Goal: Use online tool/utility: Utilize a website feature to perform a specific function

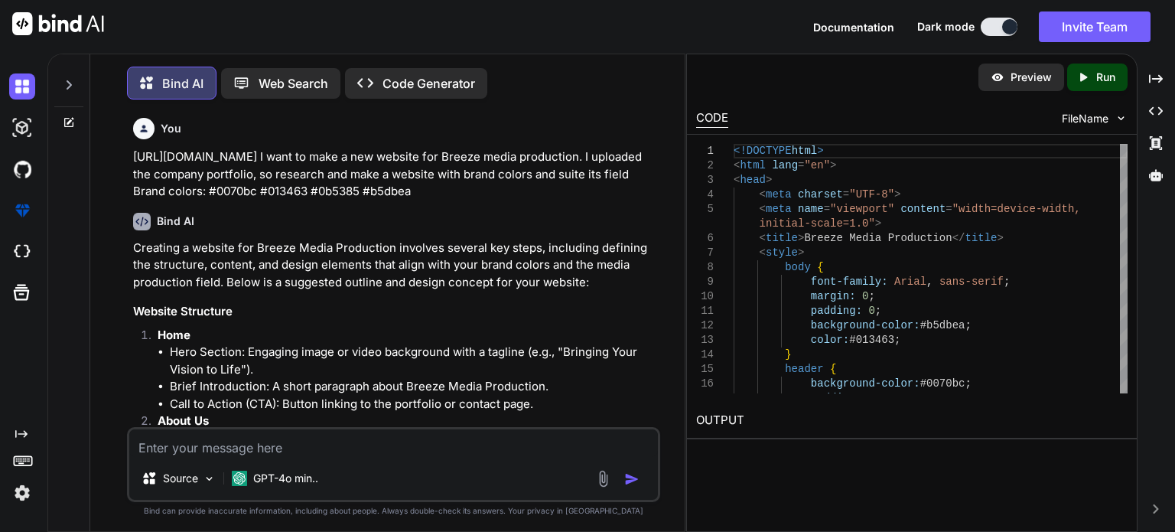
scroll to position [6, 0]
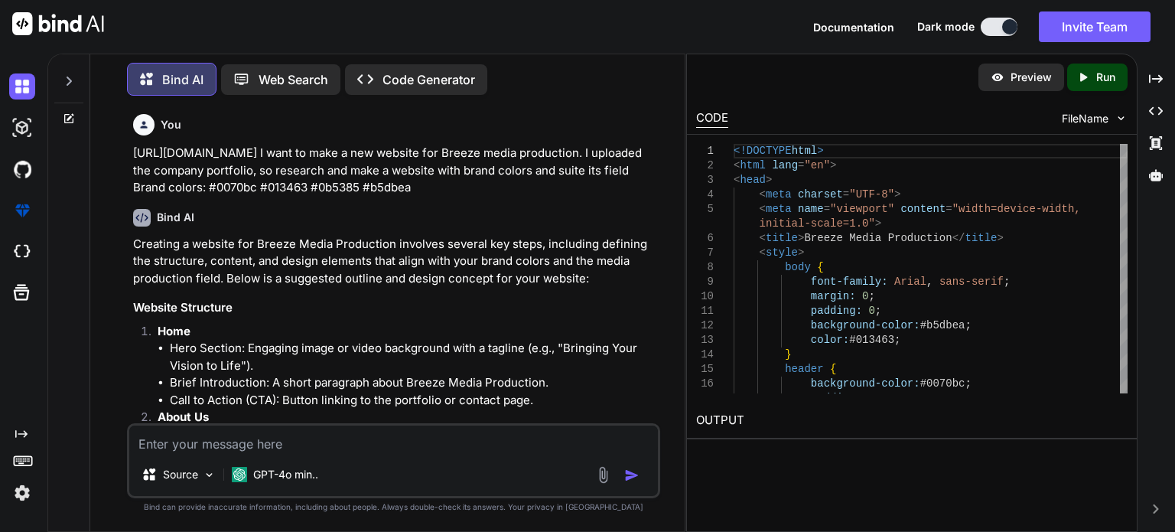
click at [991, 30] on button at bounding box center [999, 27] width 37 height 18
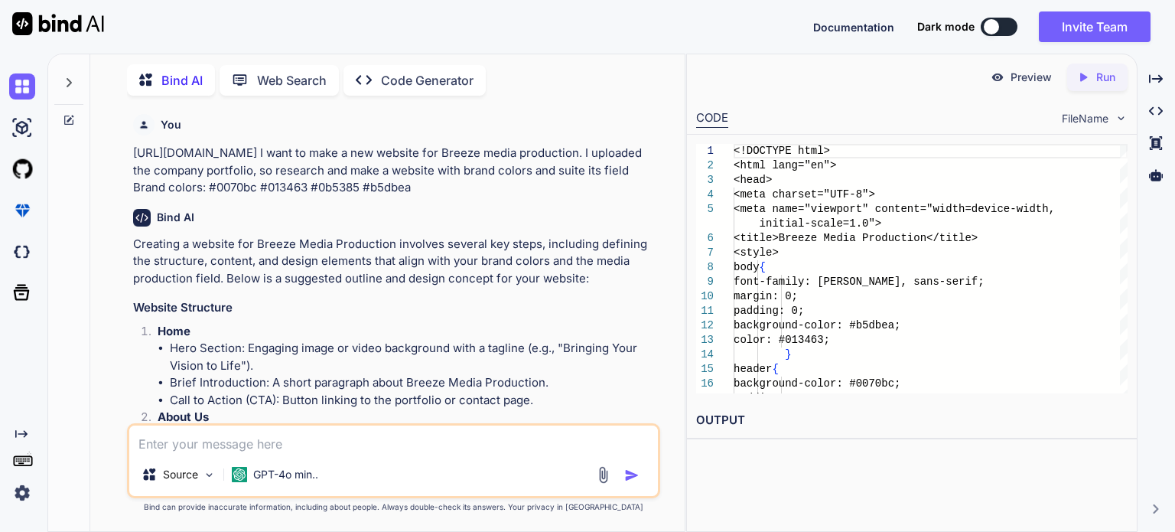
scroll to position [5, 0]
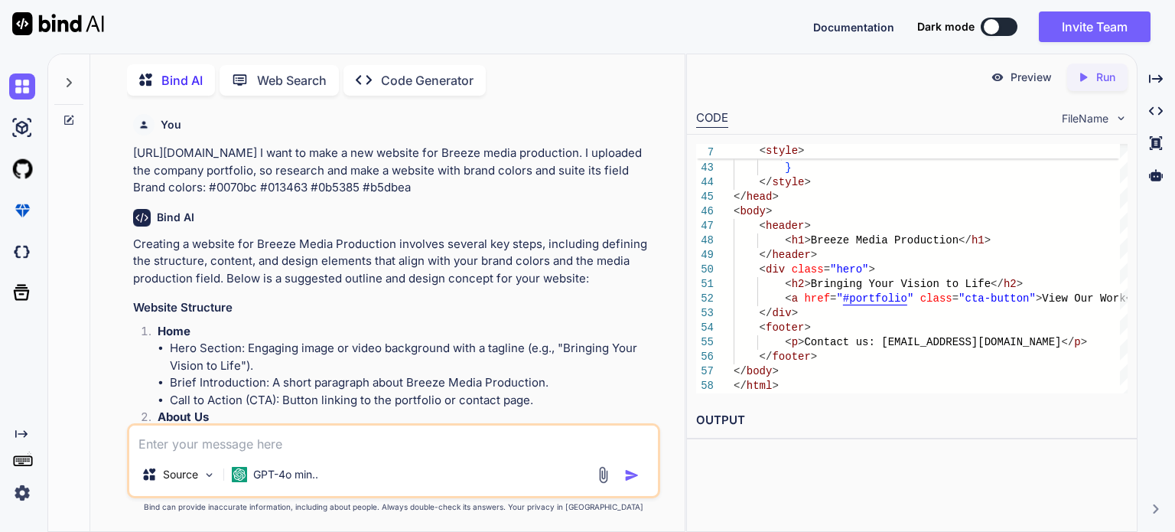
click at [1096, 79] on p "Run" at bounding box center [1105, 77] width 19 height 15
click at [1021, 76] on p "Preview" at bounding box center [1031, 77] width 41 height 15
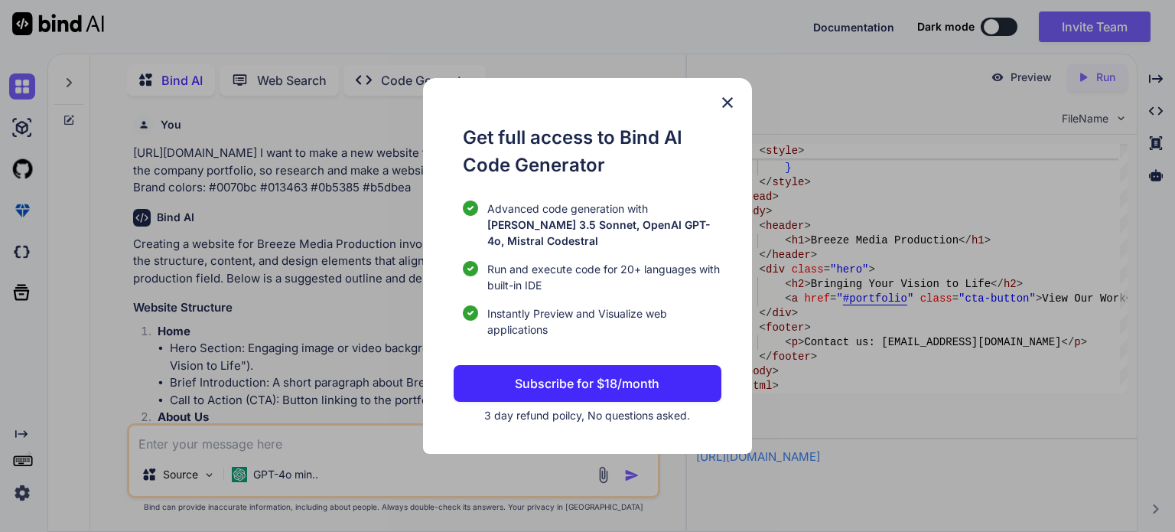
click at [728, 106] on img at bounding box center [727, 102] width 18 height 18
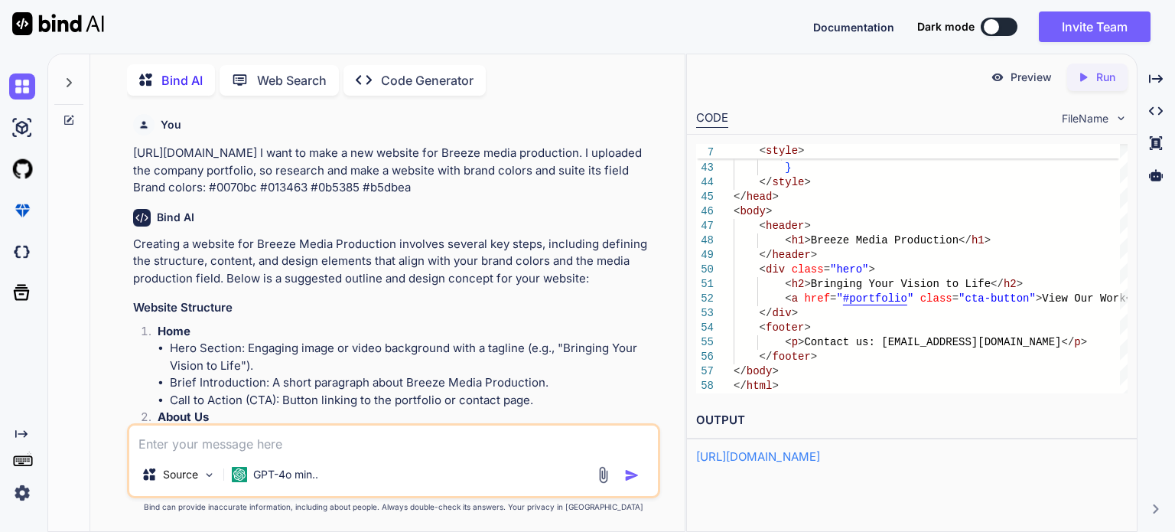
click at [802, 454] on link "[URL][DOMAIN_NAME]" at bounding box center [758, 456] width 124 height 15
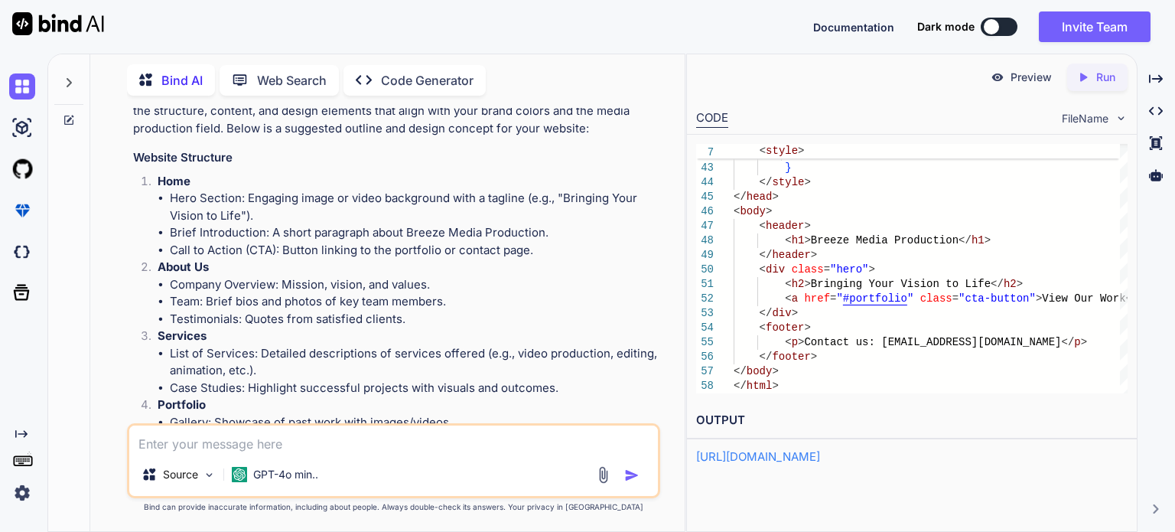
scroll to position [153, 0]
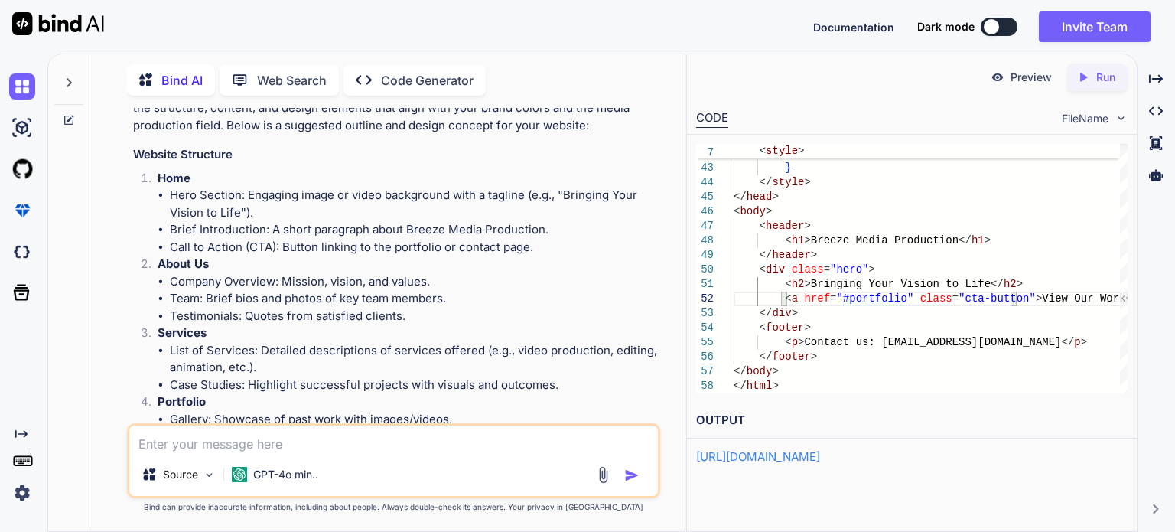
click at [816, 455] on link "[URL][DOMAIN_NAME]" at bounding box center [758, 456] width 124 height 15
click at [19, 125] on img at bounding box center [22, 128] width 26 height 26
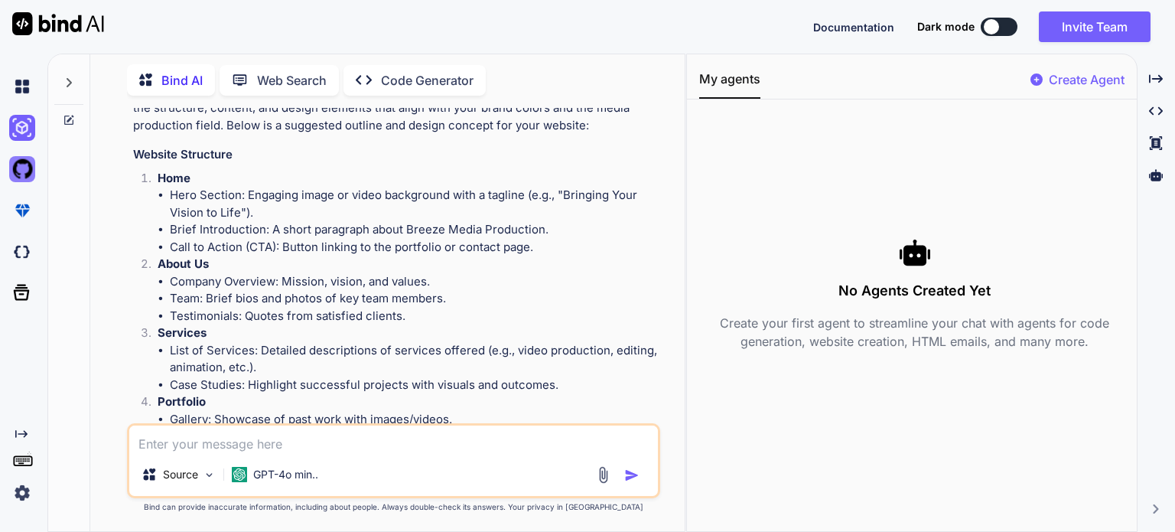
click at [14, 161] on img at bounding box center [22, 169] width 26 height 26
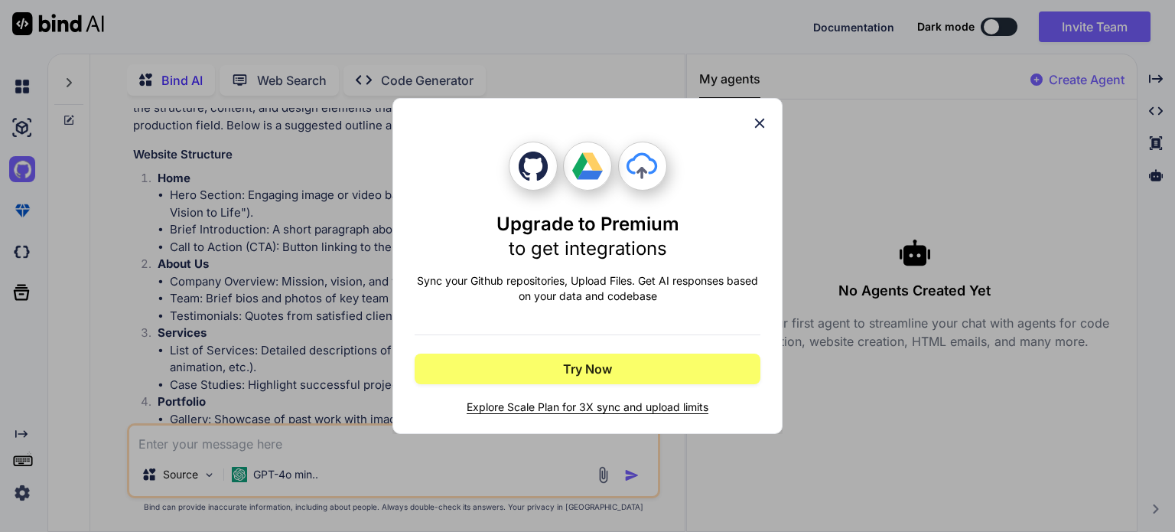
click at [760, 126] on icon at bounding box center [759, 123] width 17 height 17
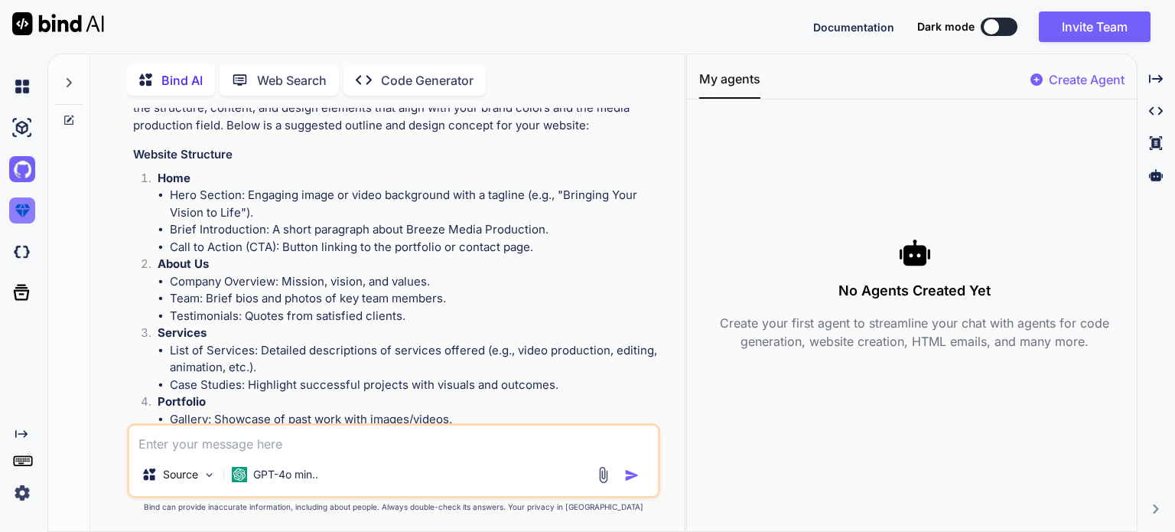
click at [26, 204] on img at bounding box center [22, 210] width 26 height 26
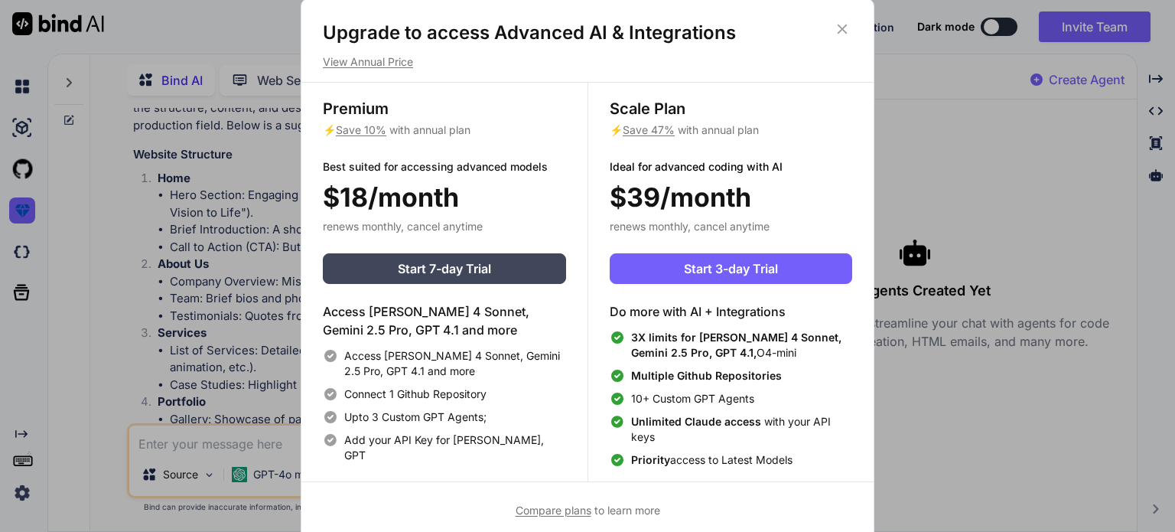
click at [839, 33] on icon at bounding box center [842, 29] width 17 height 17
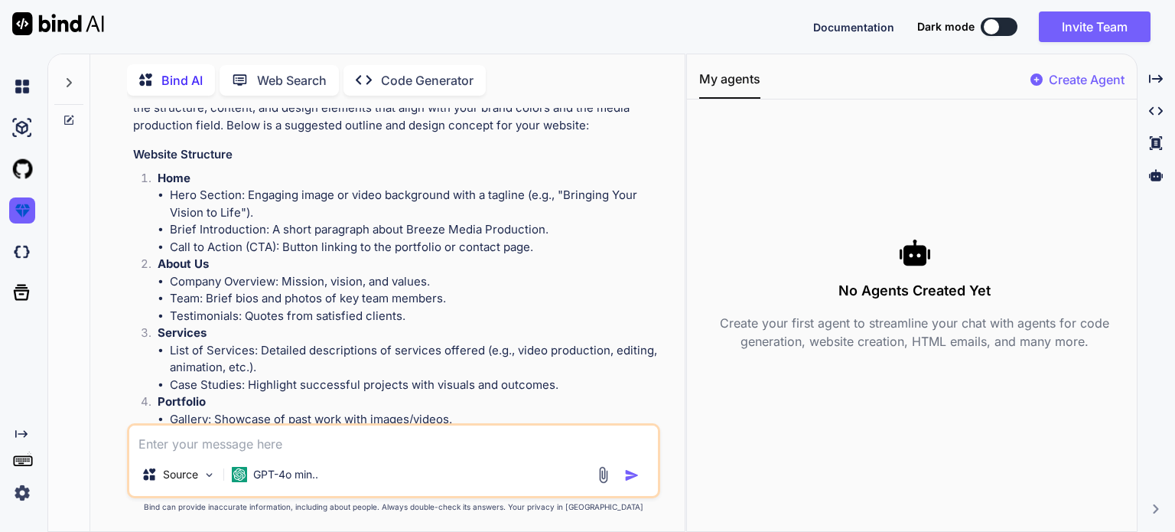
click at [67, 203] on div at bounding box center [69, 291] width 42 height 479
click at [41, 193] on div at bounding box center [25, 210] width 32 height 41
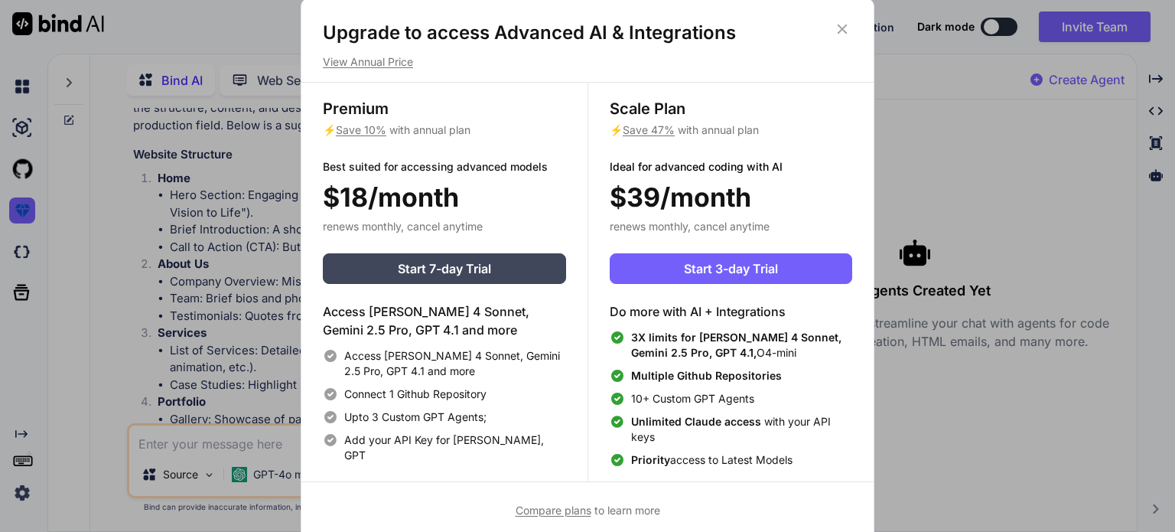
click at [842, 28] on icon at bounding box center [843, 29] width 10 height 10
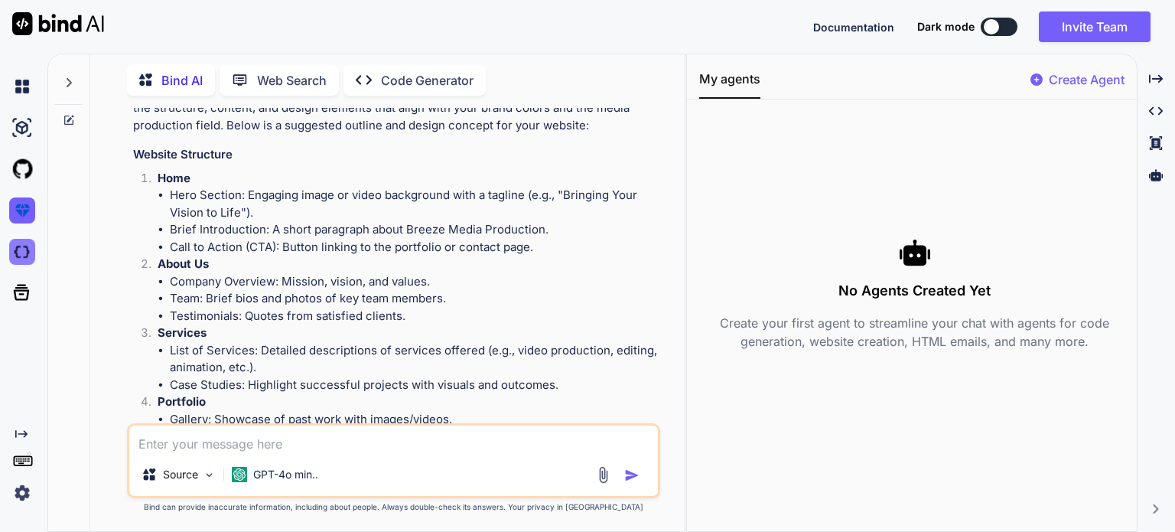
click at [23, 249] on img at bounding box center [22, 252] width 26 height 26
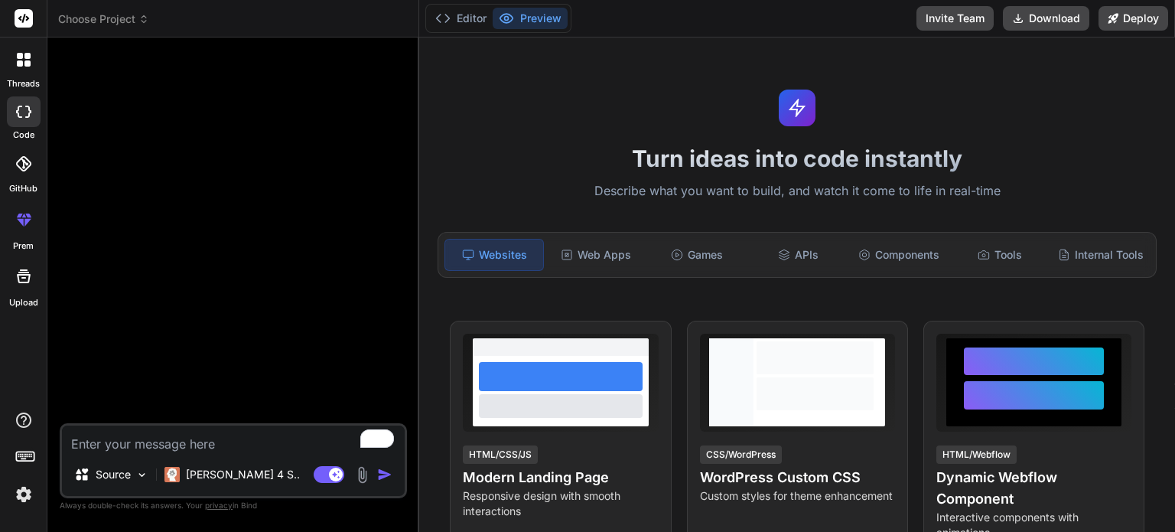
type textarea "x"
click at [1046, 23] on button "Download" at bounding box center [1046, 18] width 86 height 24
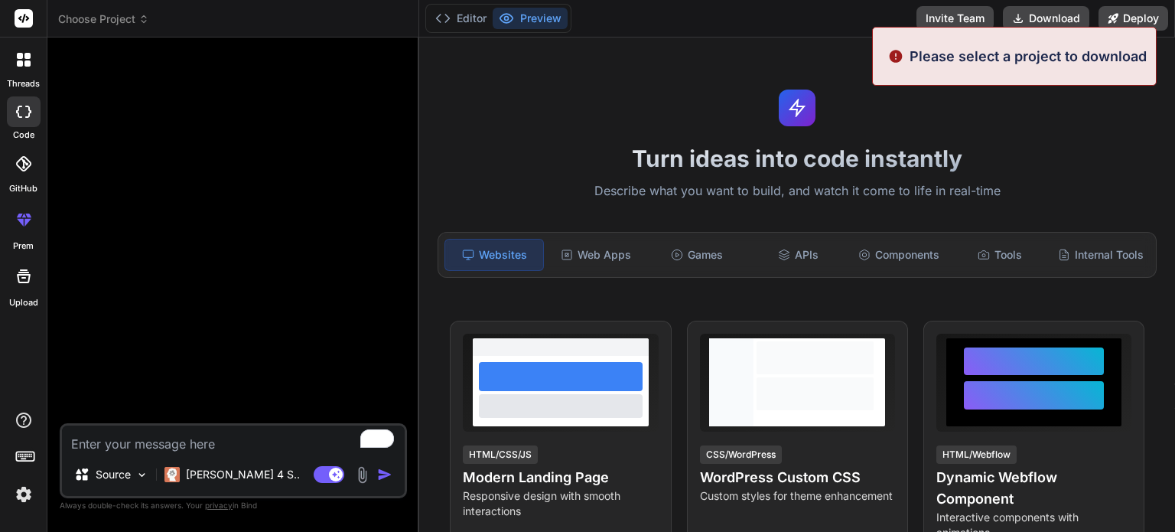
click at [1053, 106] on div "Turn ideas into code instantly Describe what you want to build, and watch it co…" at bounding box center [797, 284] width 756 height 494
click at [798, 17] on div "Editor Preview Invite Team Download Deploy" at bounding box center [797, 18] width 756 height 37
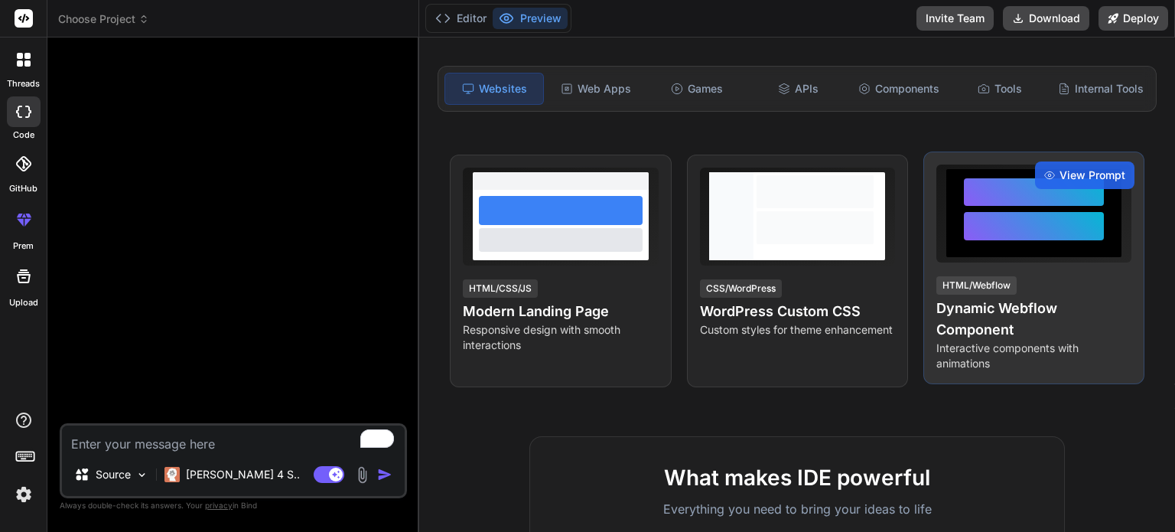
scroll to position [153, 0]
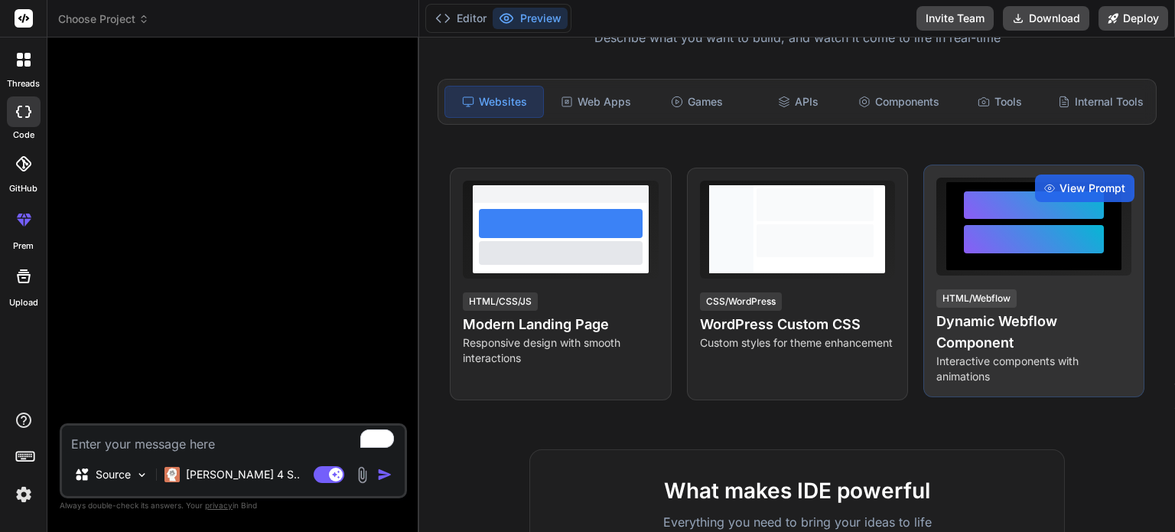
click at [1037, 339] on h4 "Dynamic Webflow Component" at bounding box center [1033, 332] width 195 height 43
click at [1066, 259] on div at bounding box center [1034, 226] width 141 height 70
click at [1081, 181] on span "View Prompt" at bounding box center [1093, 188] width 66 height 15
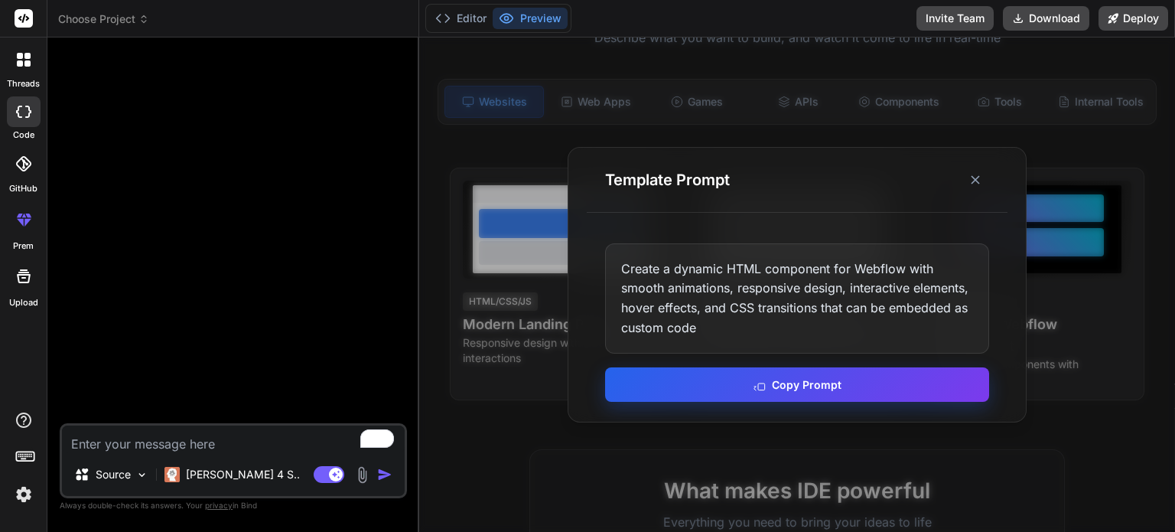
click at [808, 390] on button "Copy Prompt" at bounding box center [797, 384] width 384 height 34
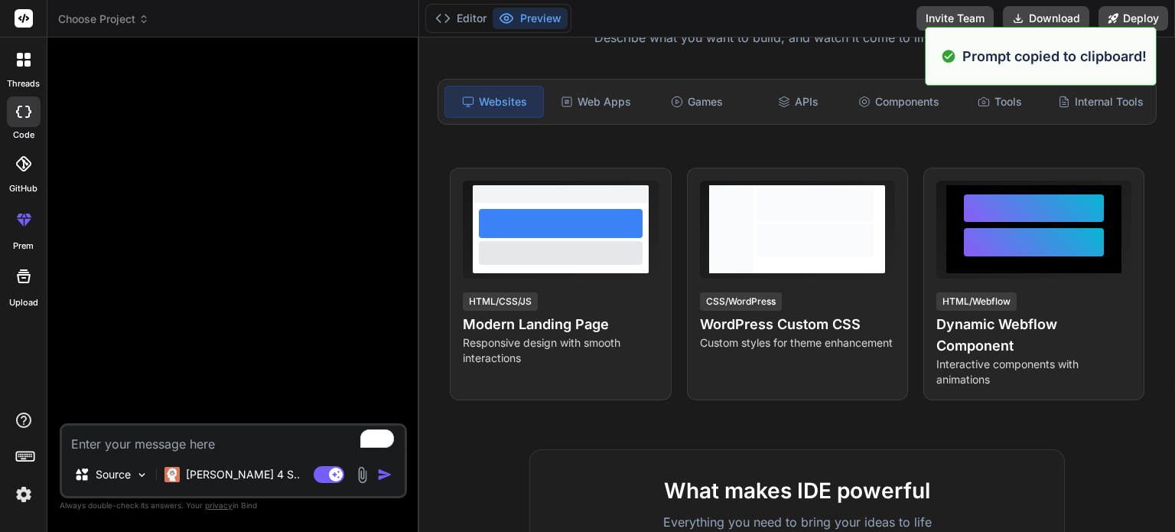
click at [203, 439] on textarea "To enrich screen reader interactions, please activate Accessibility in Grammarl…" at bounding box center [233, 439] width 343 height 28
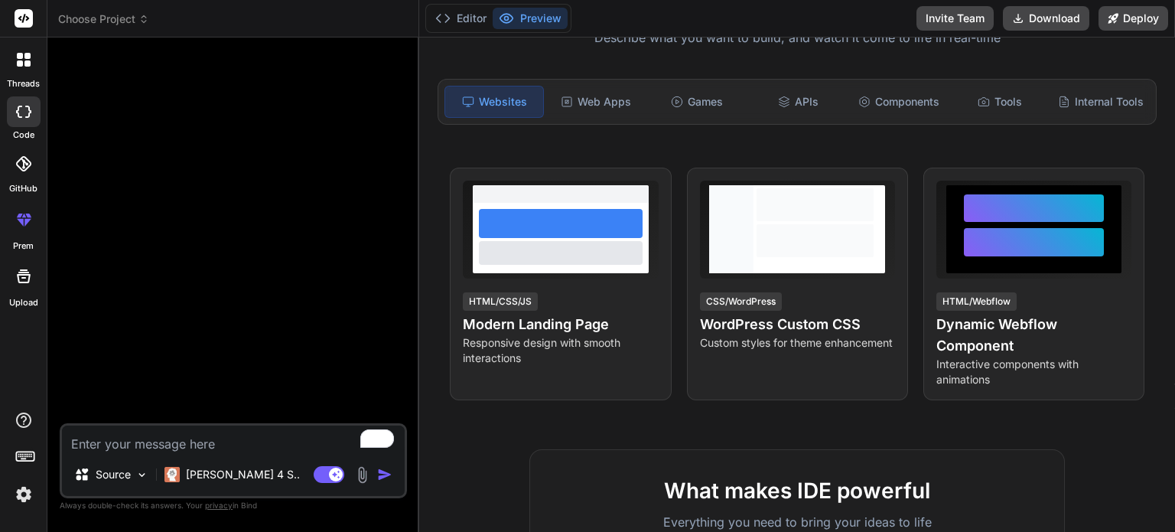
paste textarea "Create a dynamic HTML component for Webflow with smooth animations, responsive …"
type textarea "Create a dynamic HTML component for Webflow with smooth animations, responsive …"
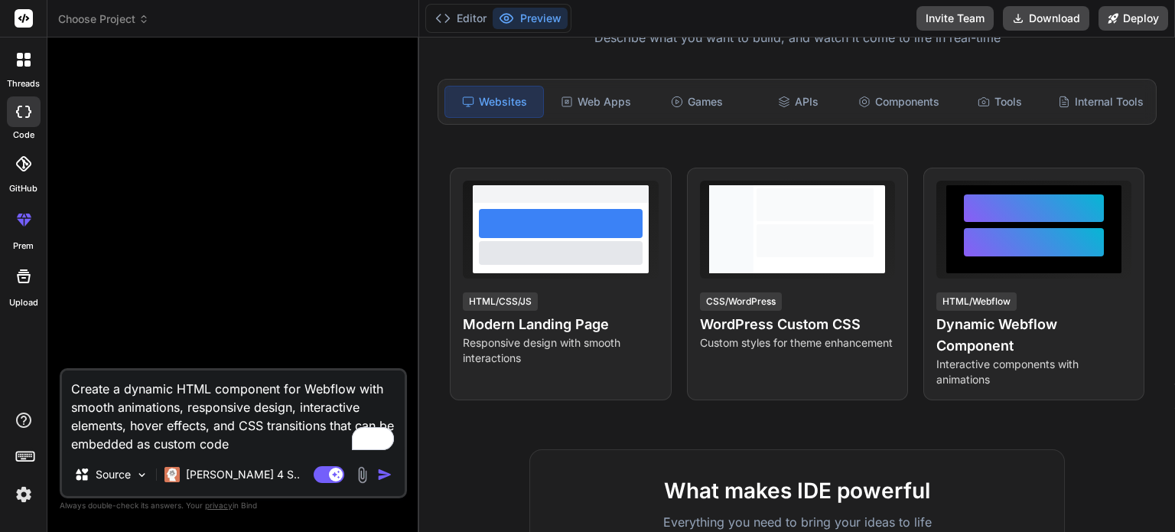
type textarea "x"
type textarea "Create a dynamic HTML component for Webflow with smooth animations, responsive …"
type textarea "x"
type textarea "Create a dynamic HTML component for Webflow with smooth animations, responsive …"
type textarea "x"
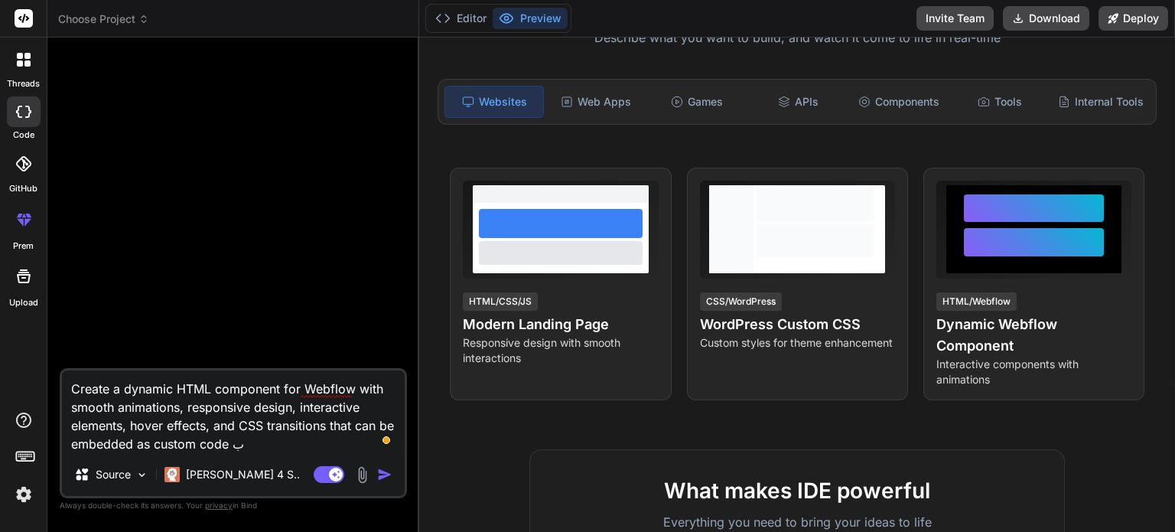
type textarea "Create a dynamic HTML component for Webflow with smooth animations, responsive …"
type textarea "x"
type textarea "Create a dynamic HTML component for Webflow with smooth animations, responsive …"
type textarea "x"
type textarea "Create a dynamic HTML component for Webflow with smooth animations, responsive …"
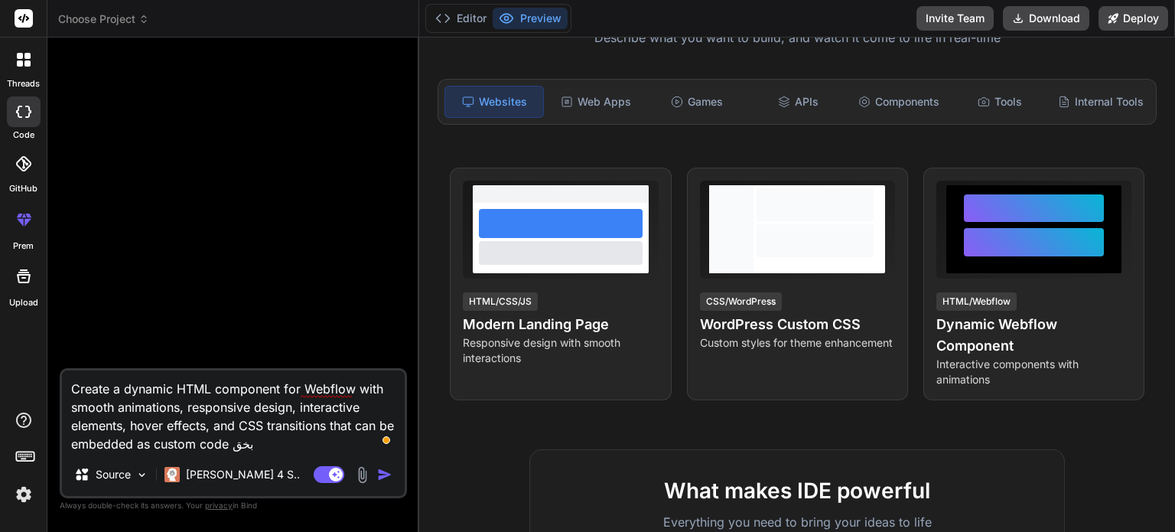
type textarea "x"
type textarea "Create a dynamic HTML component for Webflow with smooth animations, responsive …"
type textarea "x"
type textarea "Create a dynamic HTML component for Webflow with smooth animations, responsive …"
type textarea "x"
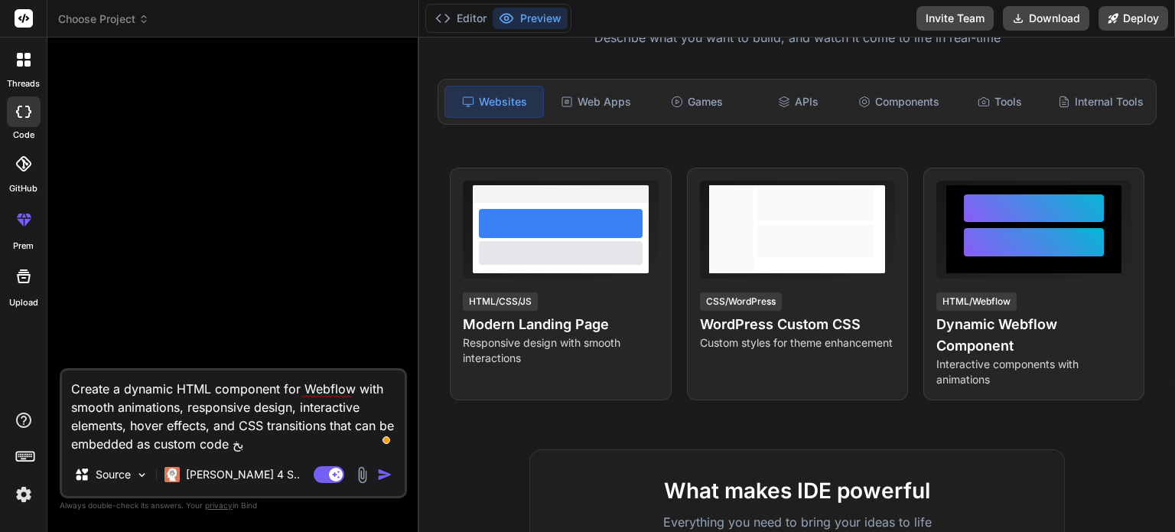
type textarea "Create a dynamic HTML component for Webflow with smooth animations, responsive …"
type textarea "x"
type textarea "Create a dynamic HTML component for Webflow with smooth animations, responsive …"
type textarea "x"
type textarea "Create a dynamic HTML component for Webflow with smooth animations, responsive …"
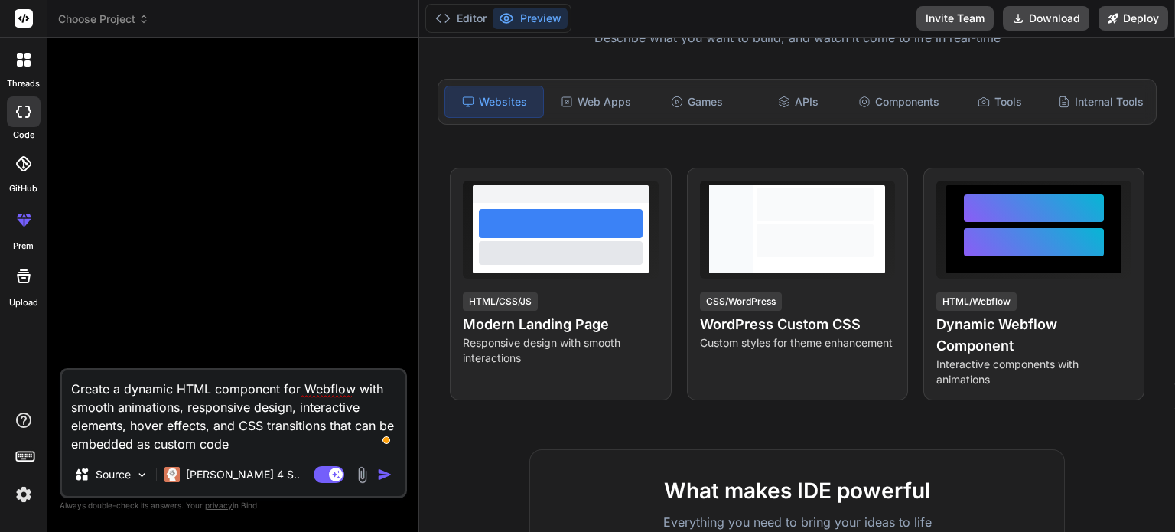
type textarea "x"
type textarea "Create a dynamic HTML component for Webflow with smooth animations, responsive …"
type textarea "x"
type textarea "Create a dynamic HTML component for Webflow with smooth animations, responsive …"
type textarea "x"
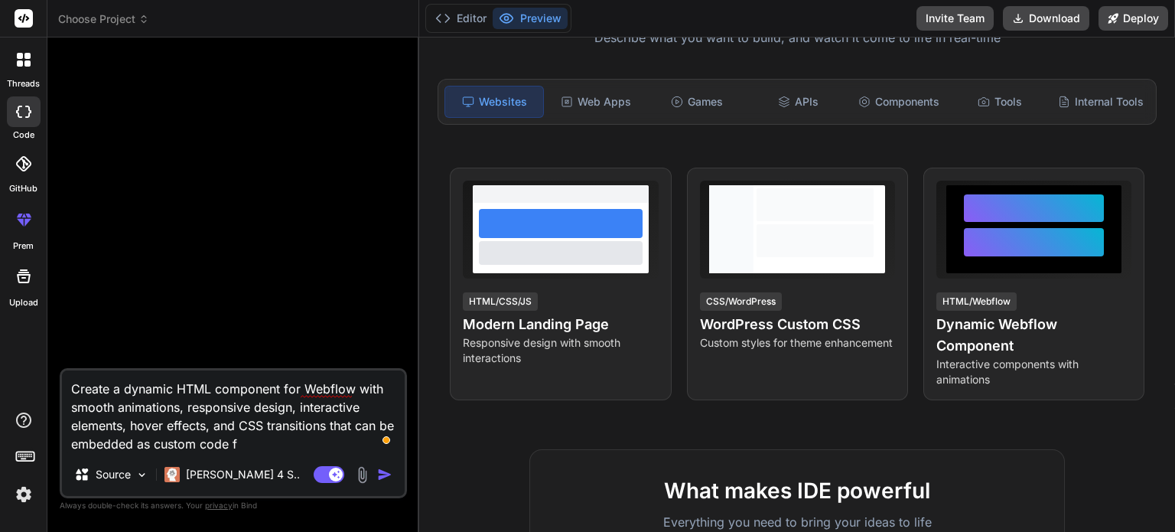
type textarea "Create a dynamic HTML component for Webflow with smooth animations, responsive …"
type textarea "x"
type textarea "Create a dynamic HTML component for Webflow with smooth animations, responsive …"
type textarea "x"
type textarea "Create a dynamic HTML component for Webflow with smooth animations, responsive …"
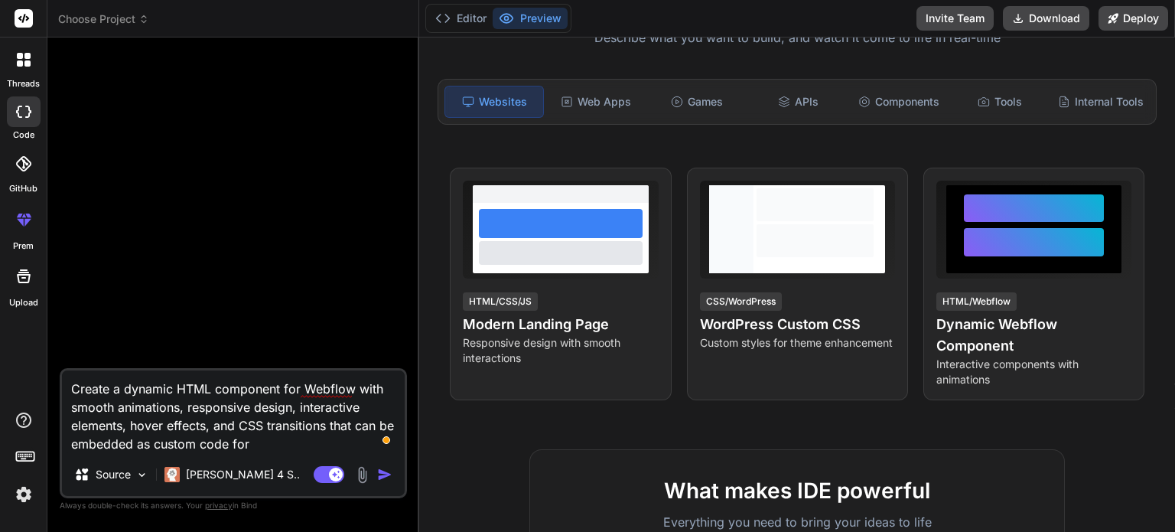
type textarea "x"
type textarea "Create a dynamic HTML component for Webflow with smooth animations, responsive …"
type textarea "x"
type textarea "Create a dynamic HTML component for Webflow with smooth animations, responsive …"
type textarea "x"
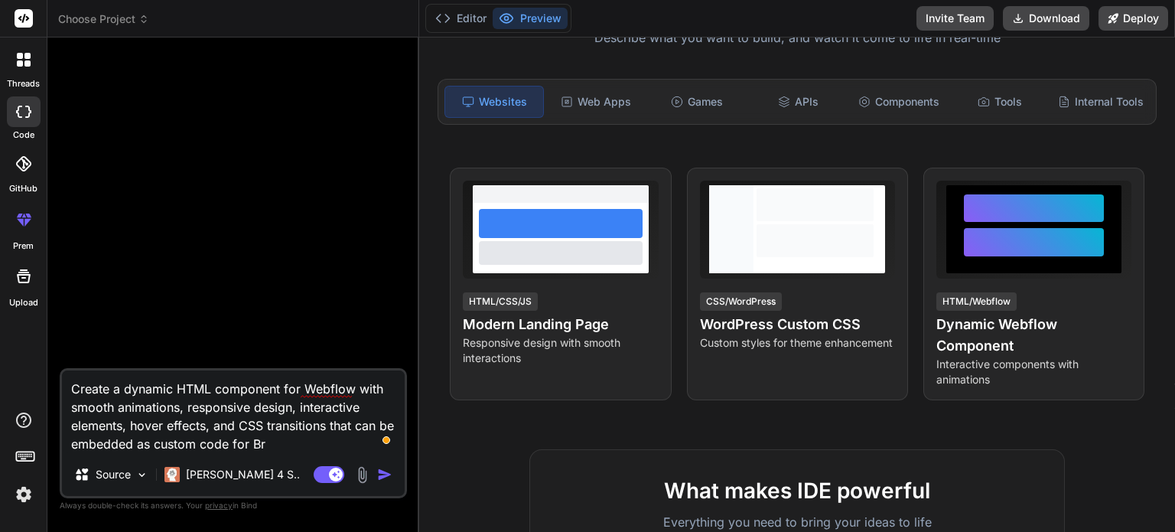
type textarea "Create a dynamic HTML component for Webflow with smooth animations, responsive …"
type textarea "x"
type textarea "Create a dynamic HTML component for Webflow with smooth animations, responsive …"
type textarea "x"
type textarea "Create a dynamic HTML component for Webflow with smooth animations, responsive …"
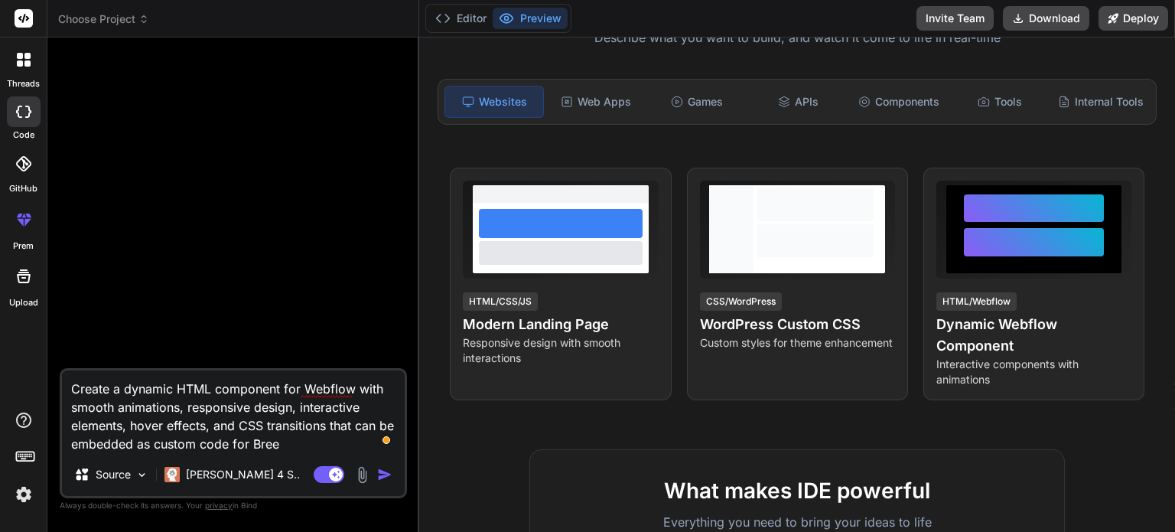
type textarea "x"
type textarea "Create a dynamic HTML component for Webflow with smooth animations, responsive …"
type textarea "x"
type textarea "Create a dynamic HTML component for Webflow with smooth animations, responsive …"
type textarea "x"
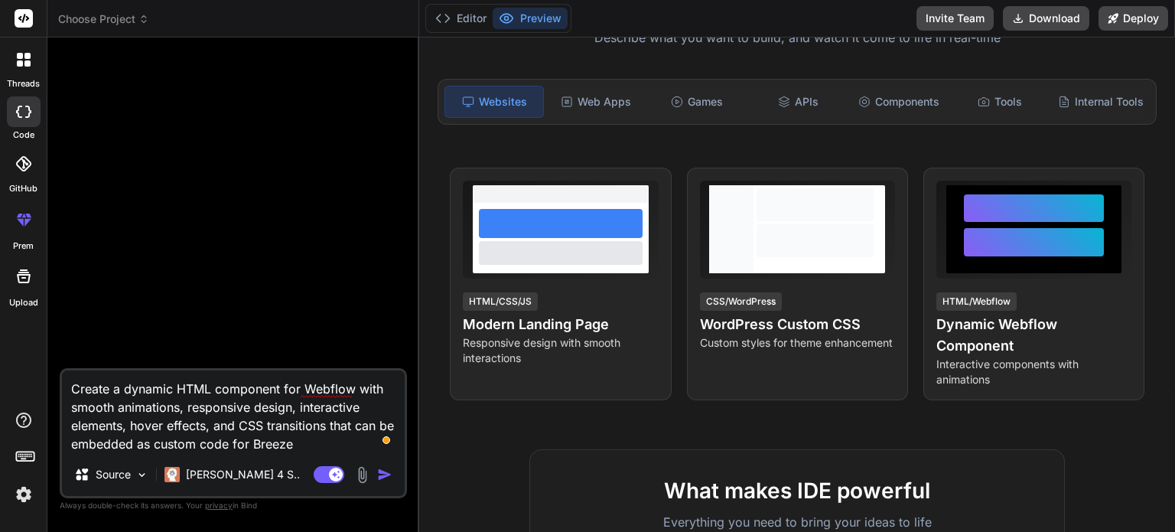
type textarea "Create a dynamic HTML component for Webflow with smooth animations, responsive …"
type textarea "x"
type textarea "Create a dynamic HTML component for Webflow with smooth animations, responsive …"
type textarea "x"
type textarea "Create a dynamic HTML component for Webflow with smooth animations, responsive …"
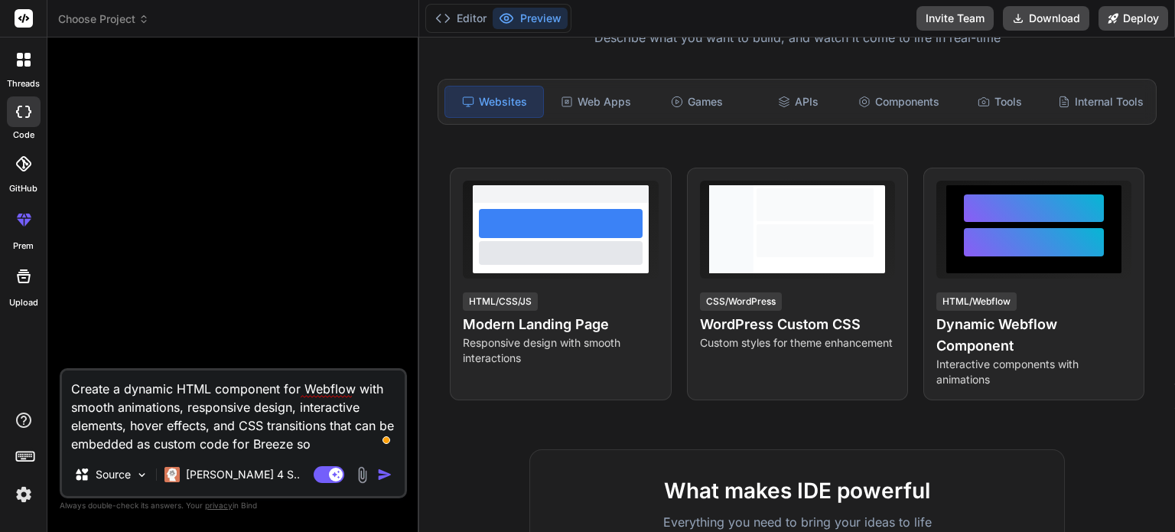
type textarea "x"
type textarea "Create a dynamic HTML component for Webflow with smooth animations, responsive …"
type textarea "x"
type textarea "Create a dynamic HTML component for Webflow with smooth animations, responsive …"
type textarea "x"
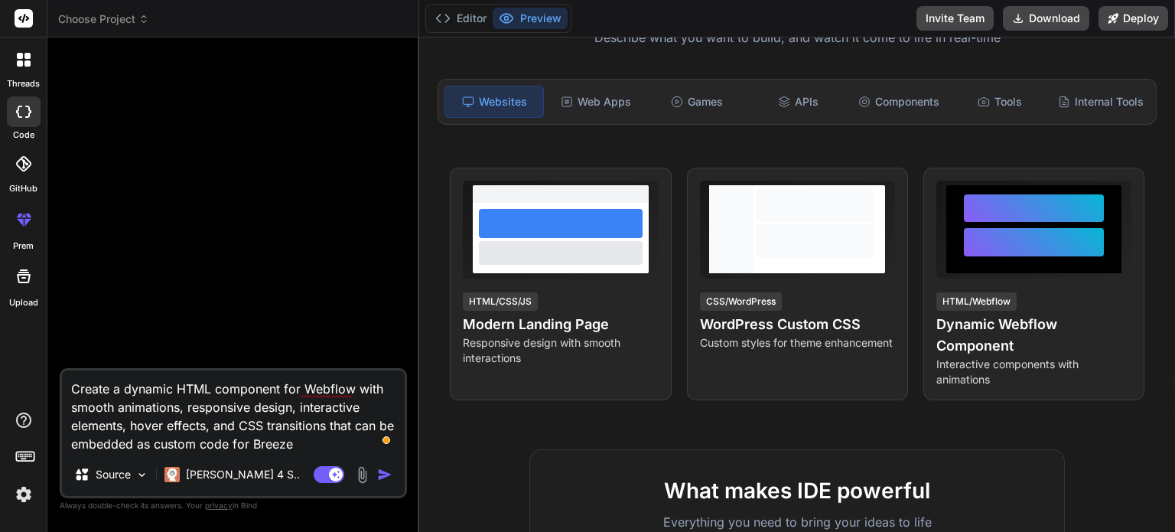
type textarea "Create a dynamic HTML component for Webflow with smooth animations, responsive …"
type textarea "x"
type textarea "Create a dynamic HTML component for Webflow with smooth animations, responsive …"
type textarea "x"
type textarea "Create a dynamic HTML component for Webflow with smooth animations, responsive …"
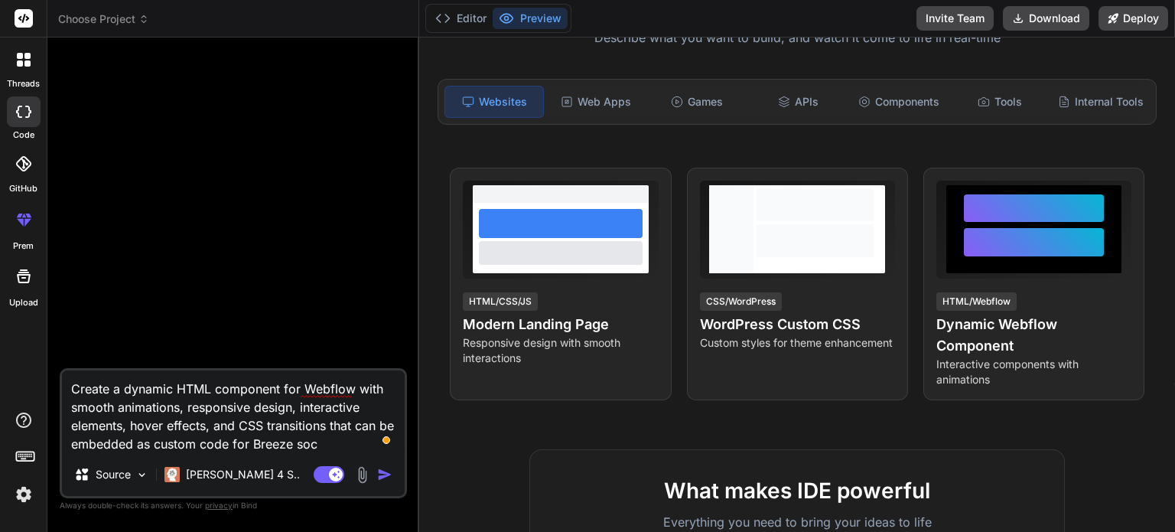
type textarea "x"
type textarea "Create a dynamic HTML component for Webflow with smooth animations, responsive …"
type textarea "x"
type textarea "Create a dynamic HTML component for Webflow with smooth animations, responsive …"
type textarea "x"
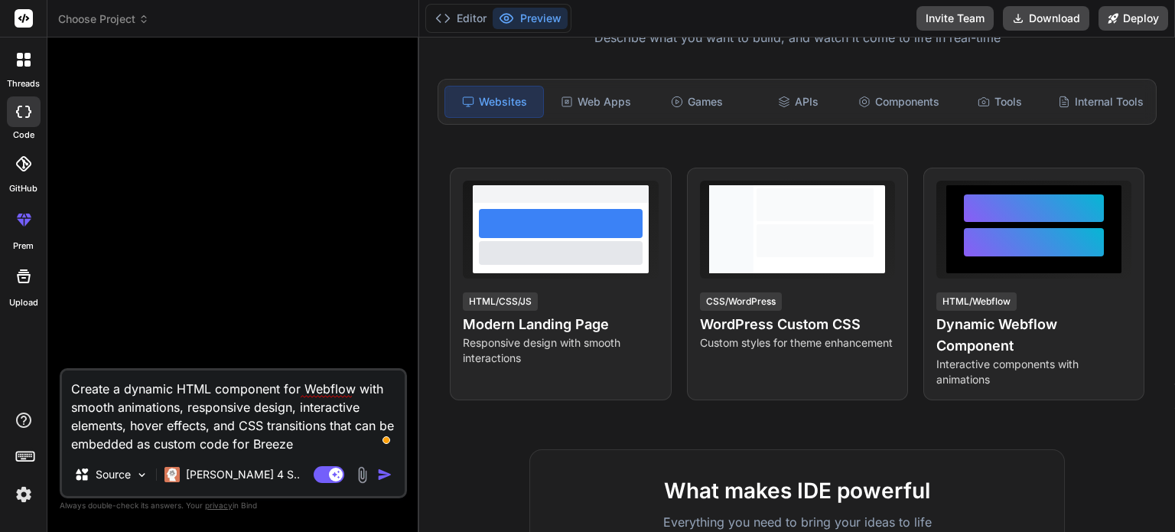
type textarea "Create a dynamic HTML component for Webflow with smooth animations, responsive …"
type textarea "x"
type textarea "Create a dynamic HTML component for Webflow with smooth animations, responsive …"
type textarea "x"
type textarea "Create a dynamic HTML component for Webflow with smooth animations, responsive …"
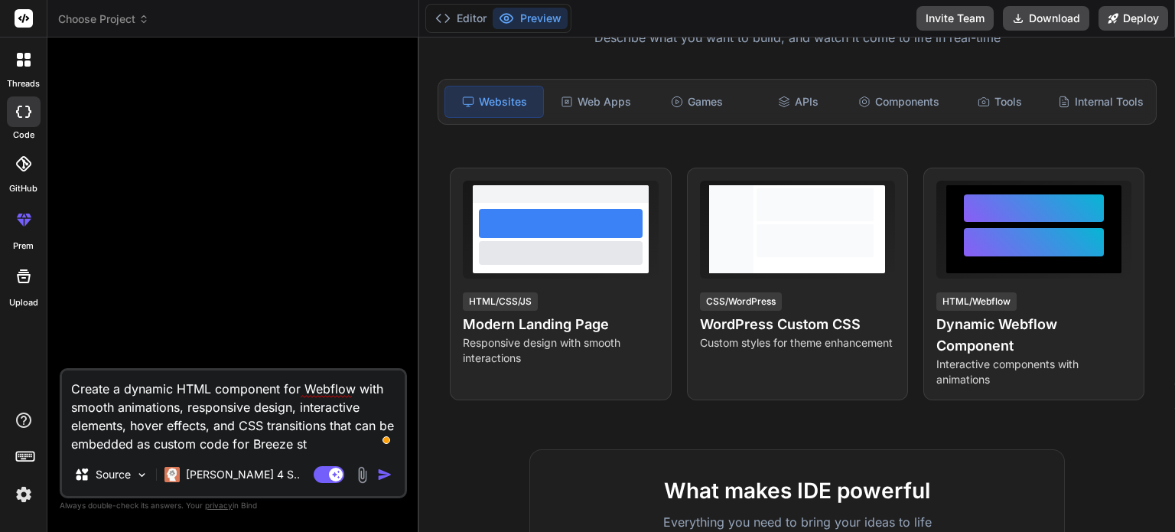
type textarea "x"
type textarea "Create a dynamic HTML component for Webflow with smooth animations, responsive …"
type textarea "x"
type textarea "Create a dynamic HTML component for Webflow with smooth animations, responsive …"
type textarea "x"
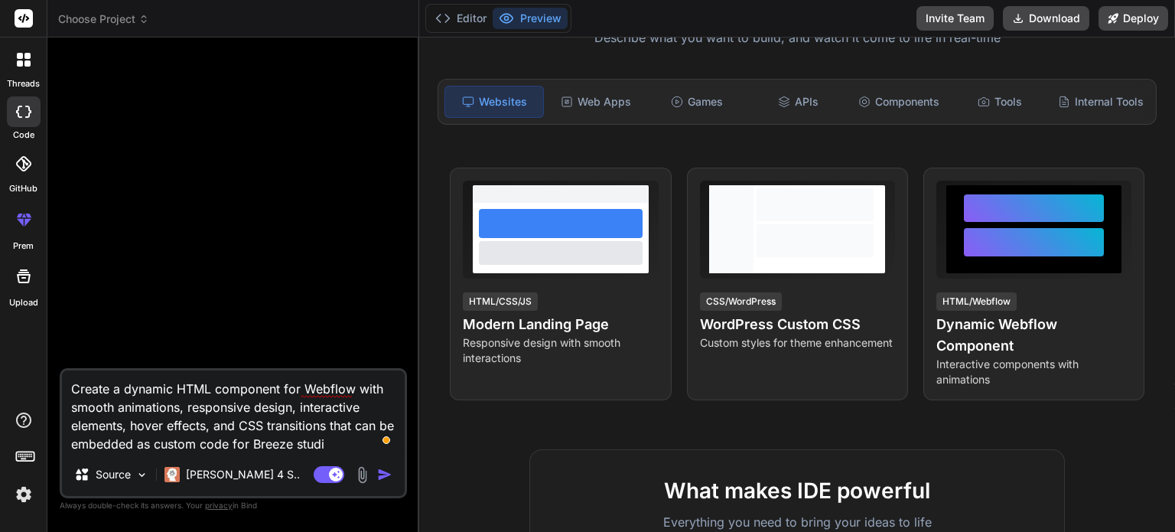
type textarea "Create a dynamic HTML component for Webflow with smooth animations, responsive …"
type textarea "x"
type textarea "Create a dynamic HTML component for Webflow with smooth animations, responsive …"
type textarea "x"
type textarea "Create a dynamic HTML component for Webflow with smooth animations, responsive …"
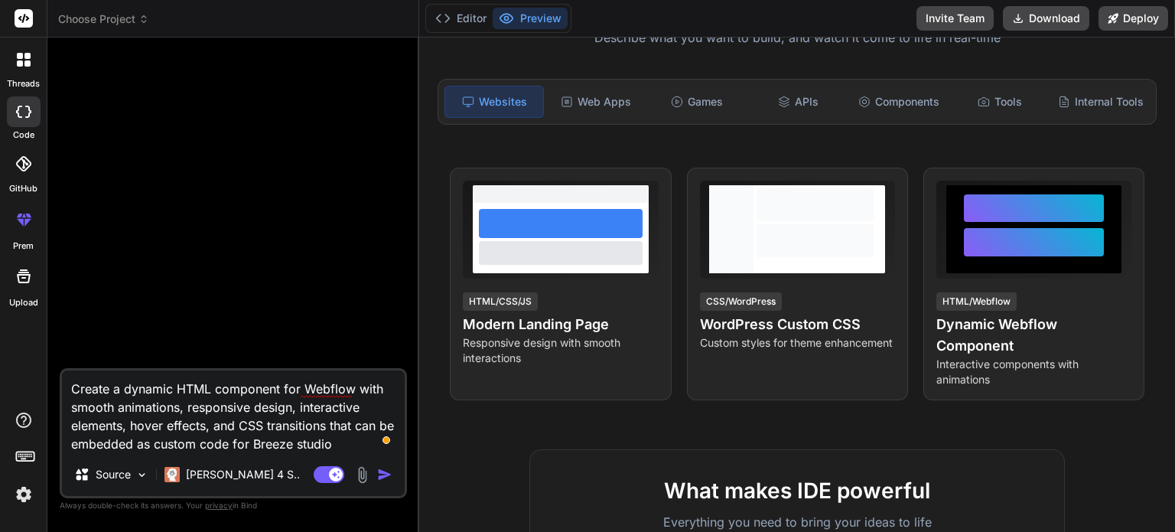
type textarea "x"
type textarea "Create a dynamic HTML component for Webflow with smooth animations, responsive …"
type textarea "x"
type textarea "Create a dynamic HTML component for Webflow with smooth animations, responsive …"
type textarea "x"
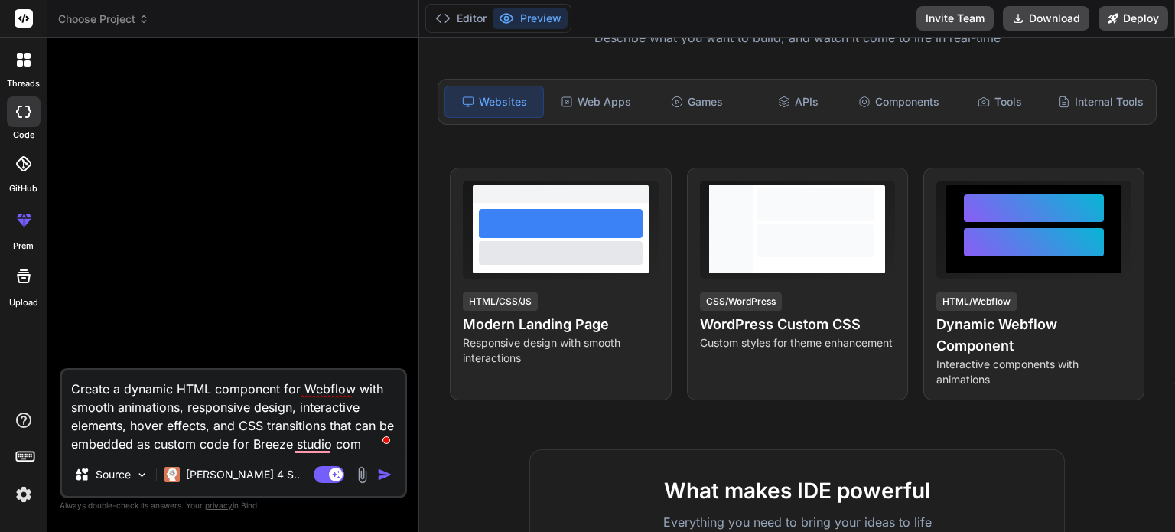
type textarea "Create a dynamic HTML component for Webflow with smooth animations, responsive …"
type textarea "x"
type textarea "Create a dynamic HTML component for Webflow with smooth animations, responsive …"
type textarea "x"
type textarea "Create a dynamic HTML component for Webflow with smooth animations, responsive …"
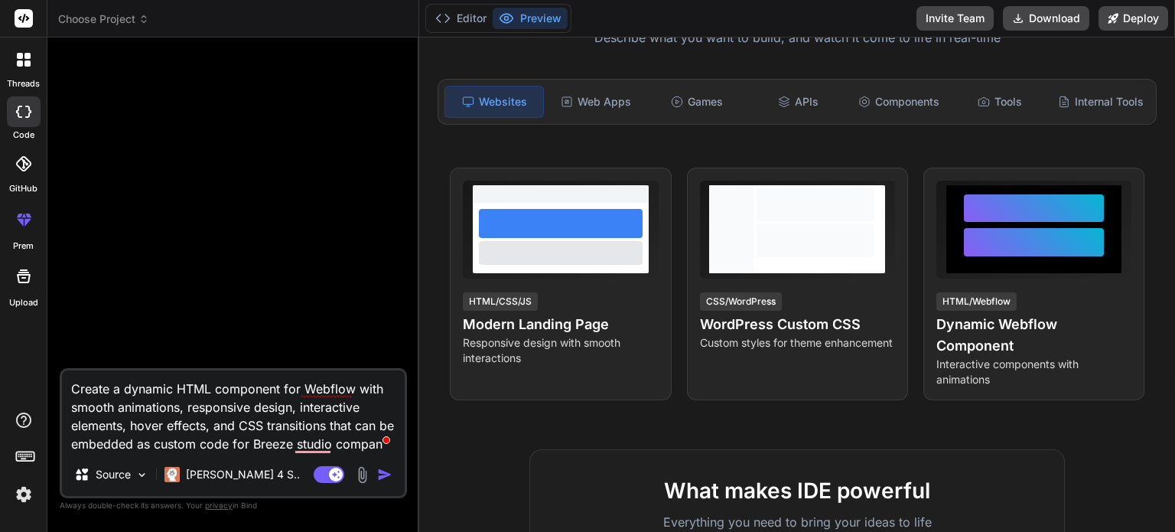
type textarea "x"
type textarea "Create a dynamic HTML component for Webflow with smooth animations, responsive …"
type textarea "x"
type textarea "Create a dynamic HTML component for Webflow with smooth animations, responsive …"
type textarea "x"
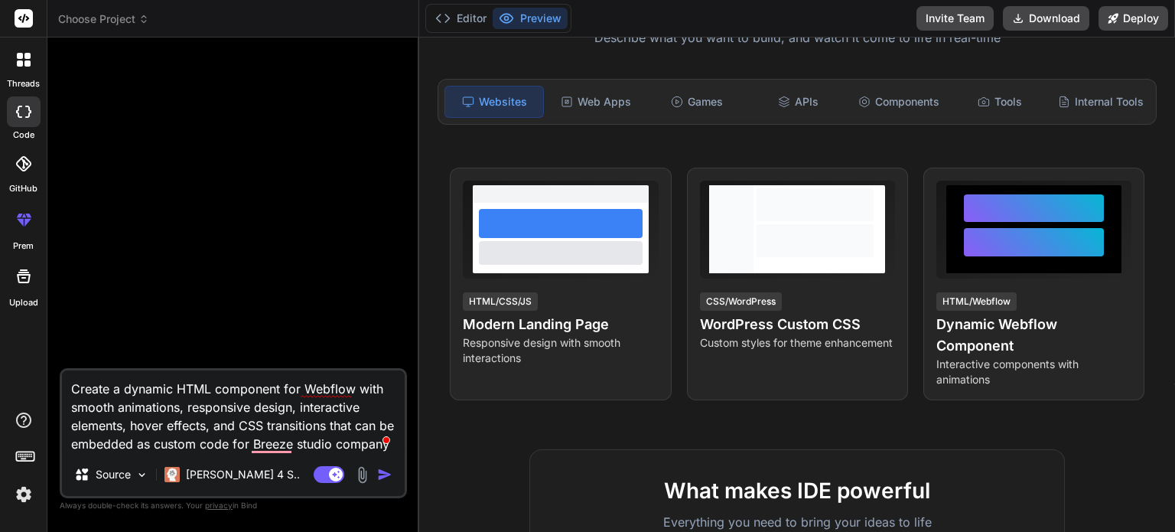
type textarea "Create a dynamic HTML component for Webflow with smooth animations, responsive …"
type textarea "x"
type textarea "Create a dynamic HTML component for Webflow with smooth animations, responsive …"
type textarea "x"
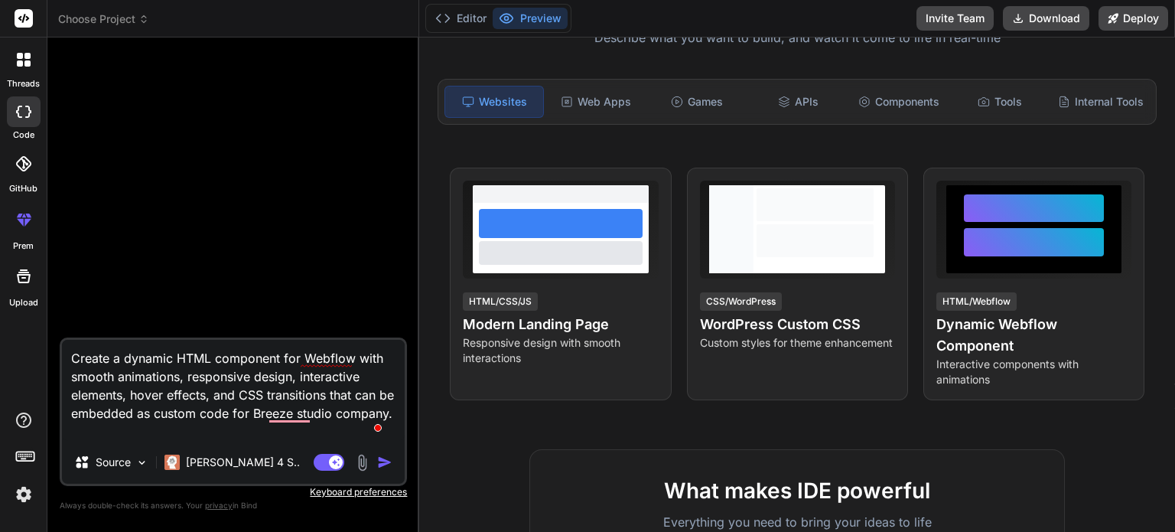
type textarea "Create a dynamic HTML component for Webflow with smooth animations, responsive …"
click at [366, 463] on img at bounding box center [362, 463] width 18 height 18
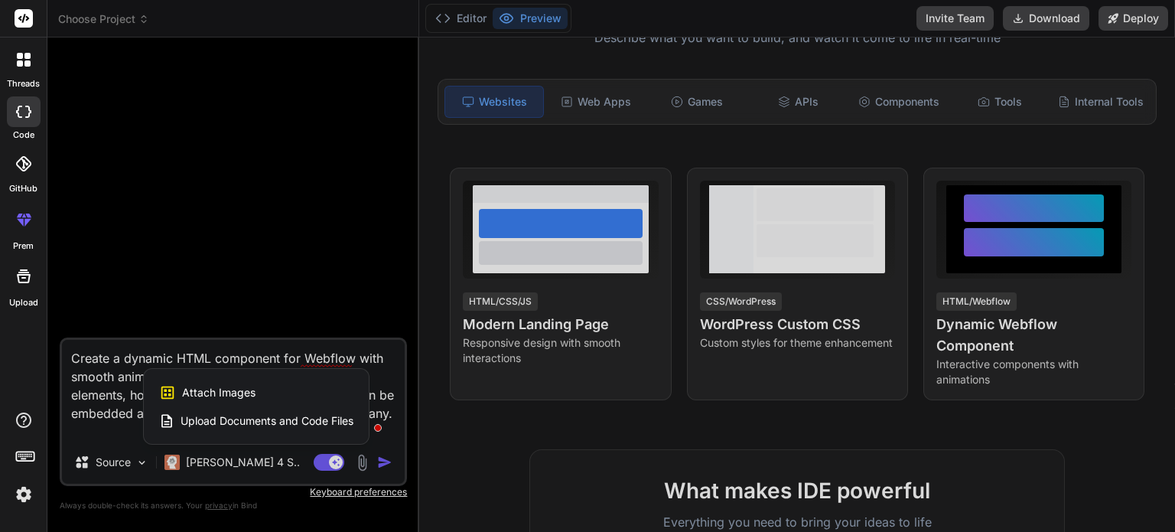
click at [223, 387] on span "Attach Images" at bounding box center [218, 392] width 73 height 15
type textarea "x"
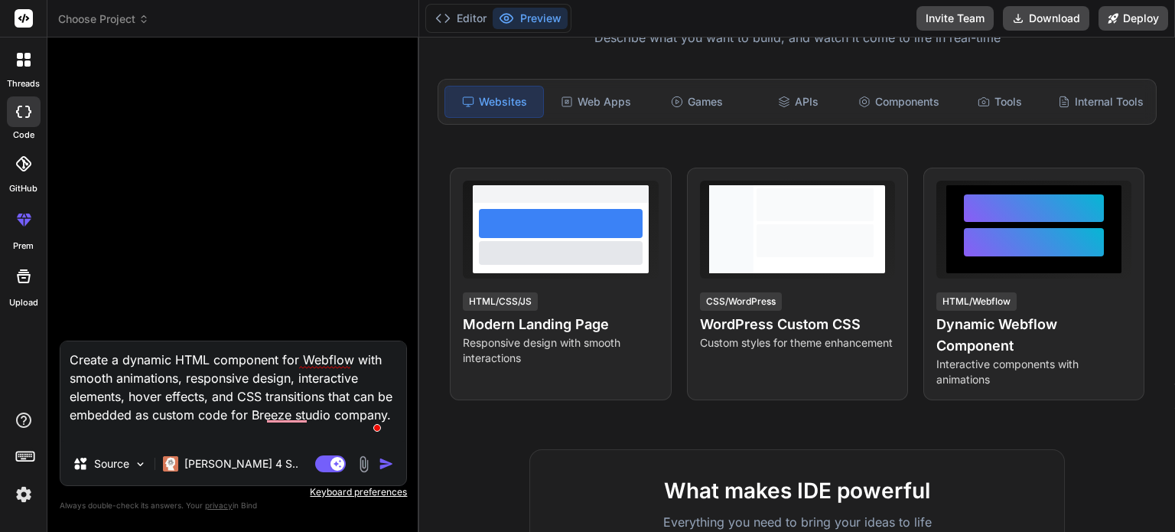
type input "C:\fakepath\Logo_V04- Breeze studio.png"
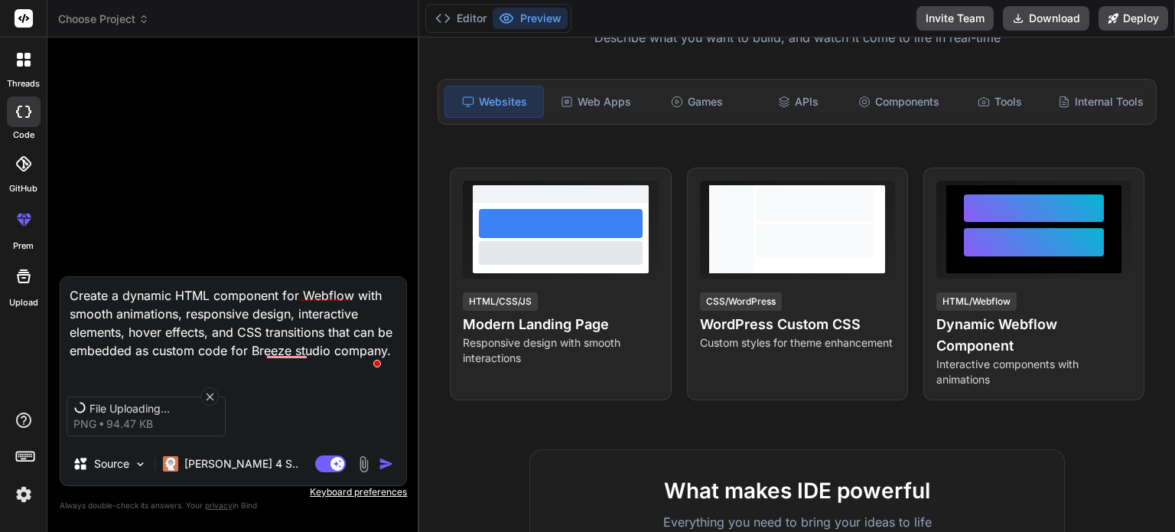
click at [365, 468] on img at bounding box center [364, 464] width 18 height 18
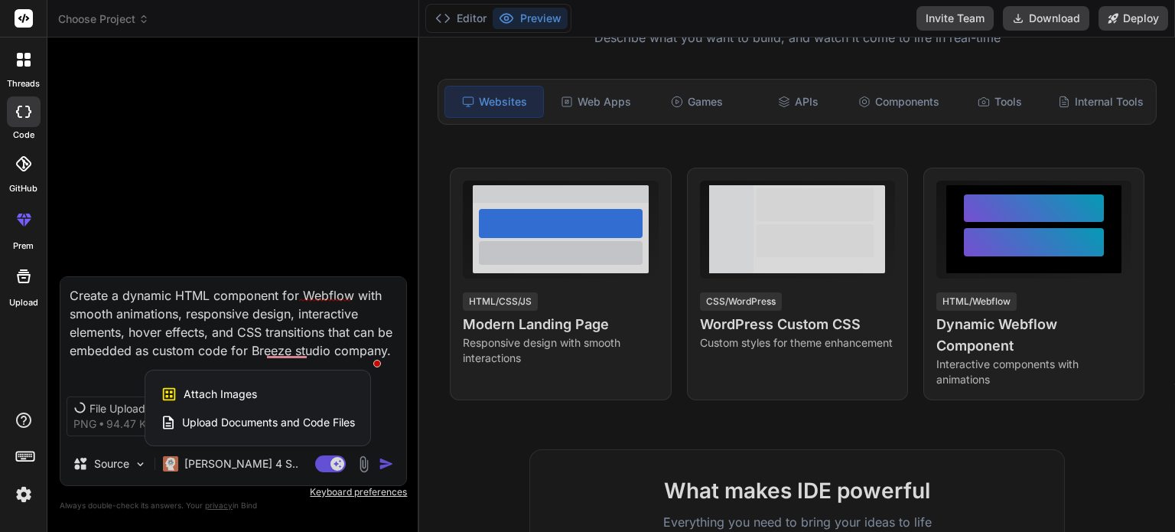
click at [252, 386] on span "Attach Images" at bounding box center [220, 393] width 73 height 15
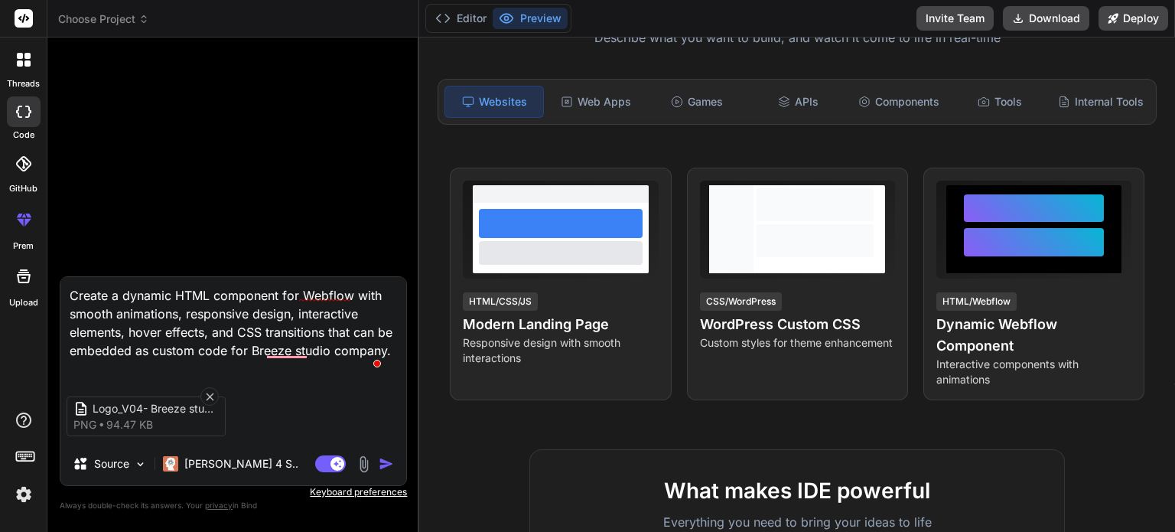
type textarea "x"
type input "C:\fakepath\Untitled.jpg"
click at [161, 371] on textarea "Create a dynamic HTML component for Webflow with smooth animations, responsive …" at bounding box center [233, 327] width 346 height 101
type textarea "x"
type textarea "Create a dynamic HTML component for Webflow with smooth animations, responsive …"
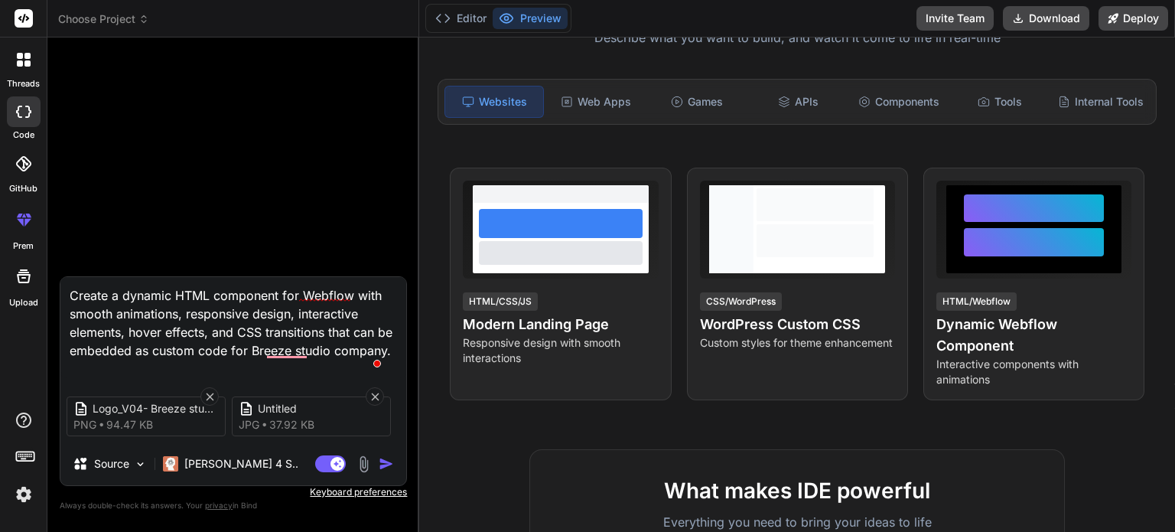
type textarea "x"
type textarea "Create a dynamic HTML component for Webflow with smooth animations, responsive …"
type textarea "x"
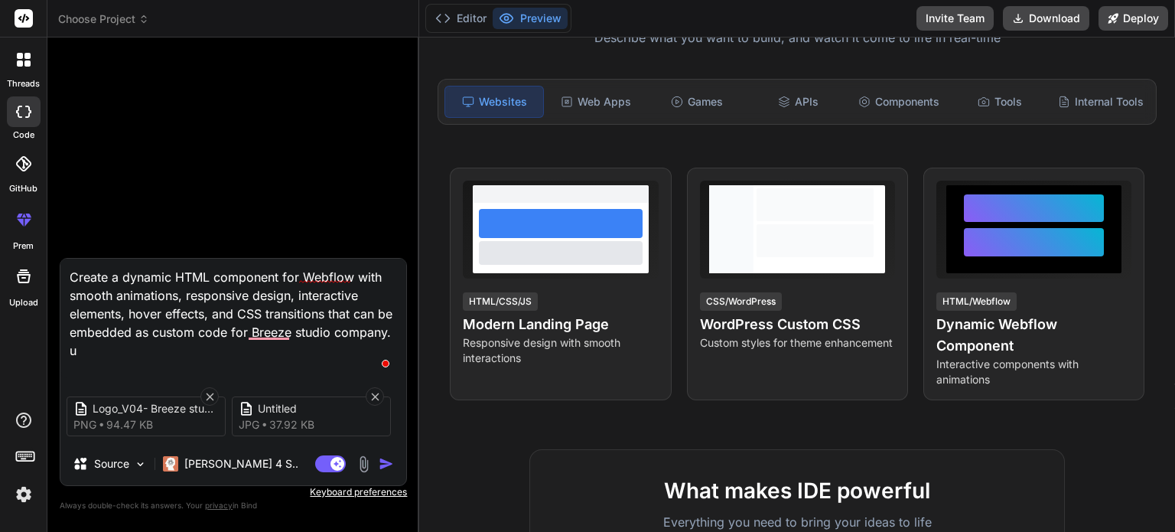
type textarea "Create a dynamic HTML component for Webflow with smooth animations, responsive …"
type textarea "x"
type textarea "Create a dynamic HTML component for Webflow with smooth animations, responsive …"
type textarea "x"
type textarea "Create a dynamic HTML component for Webflow with smooth animations, responsive …"
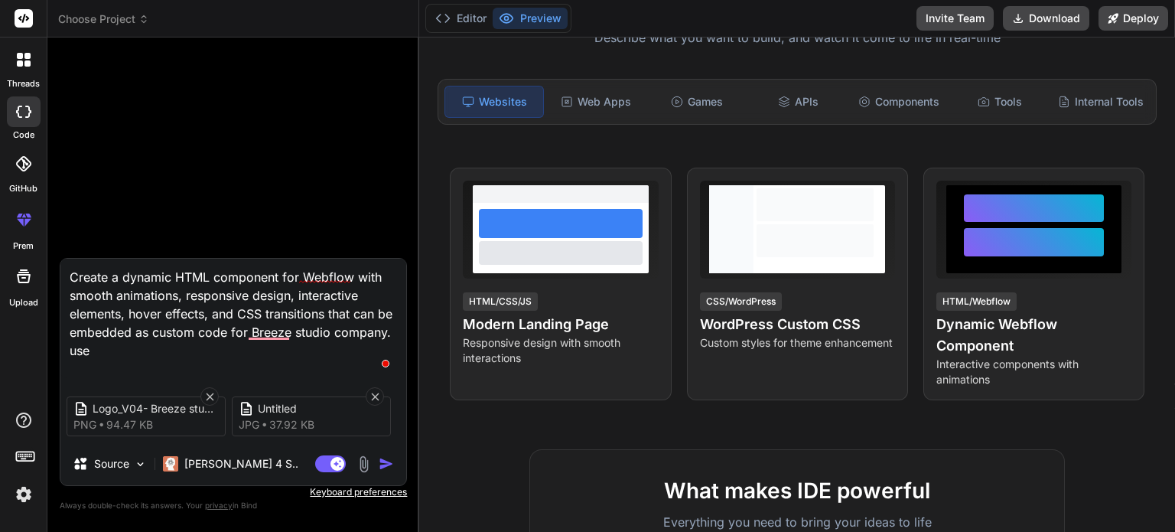
type textarea "x"
type textarea "Create a dynamic HTML component for Webflow with smooth animations, responsive …"
type textarea "x"
type textarea "Create a dynamic HTML component for Webflow with smooth animations, responsive …"
type textarea "x"
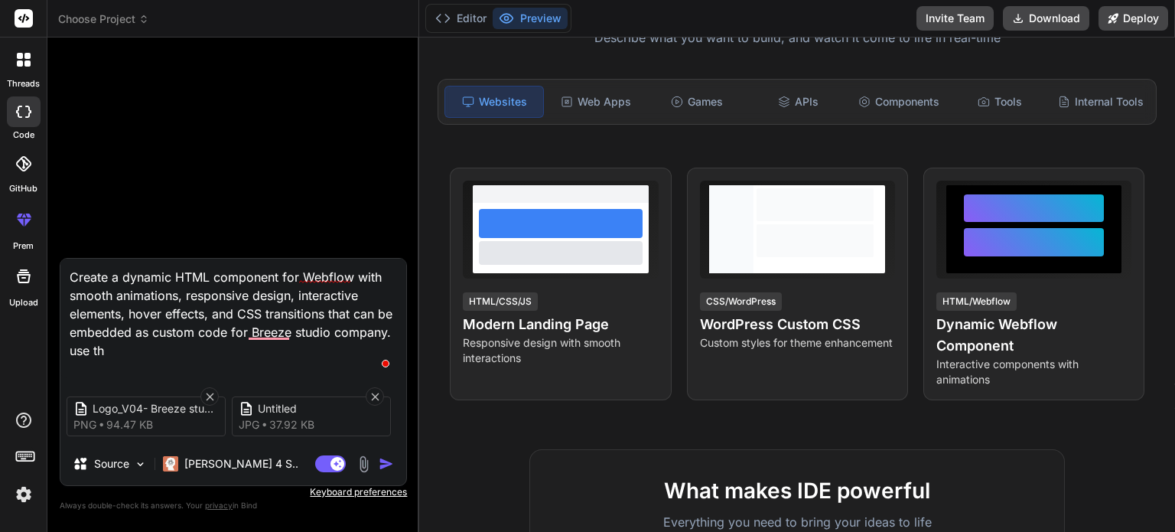
type textarea "Create a dynamic HTML component for Webflow with smooth animations, responsive …"
type textarea "x"
type textarea "Create a dynamic HTML component for Webflow with smooth animations, responsive …"
type textarea "x"
type textarea "Create a dynamic HTML component for Webflow with smooth animations, responsive …"
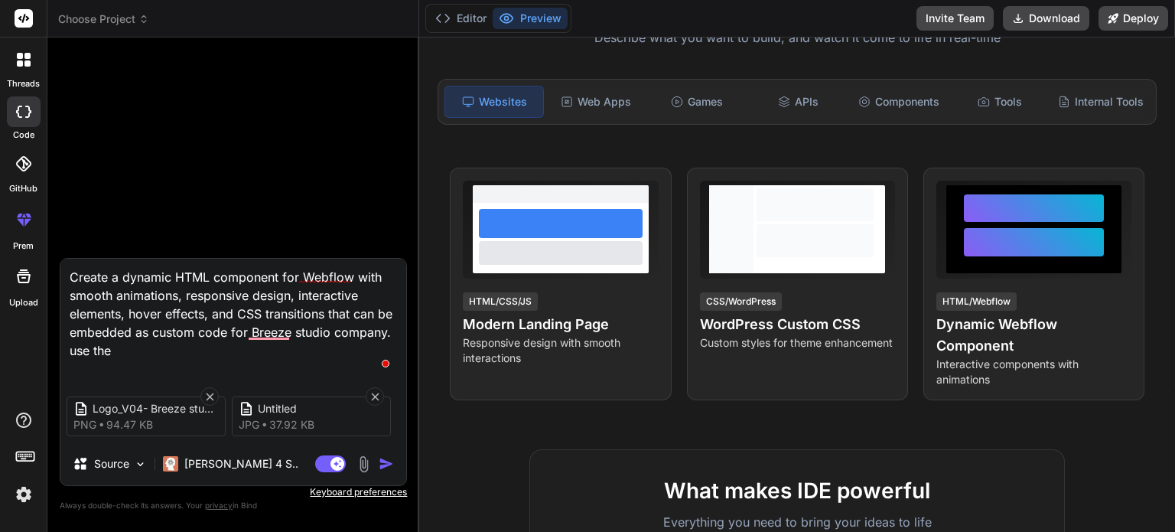
type textarea "x"
type textarea "Create a dynamic HTML component for Webflow with smooth animations, responsive …"
type textarea "x"
type textarea "Create a dynamic HTML component for Webflow with smooth animations, responsive …"
type textarea "x"
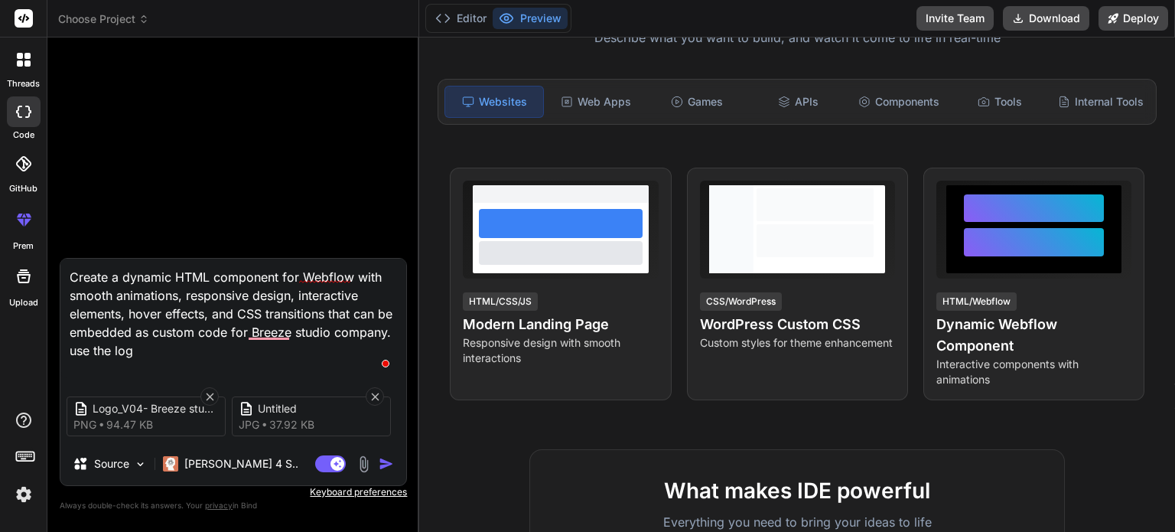
type textarea "Create a dynamic HTML component for Webflow with smooth animations, responsive …"
type textarea "x"
type textarea "Create a dynamic HTML component for Webflow with smooth animations, responsive …"
type textarea "x"
type textarea "Create a dynamic HTML component for Webflow with smooth animations, responsive …"
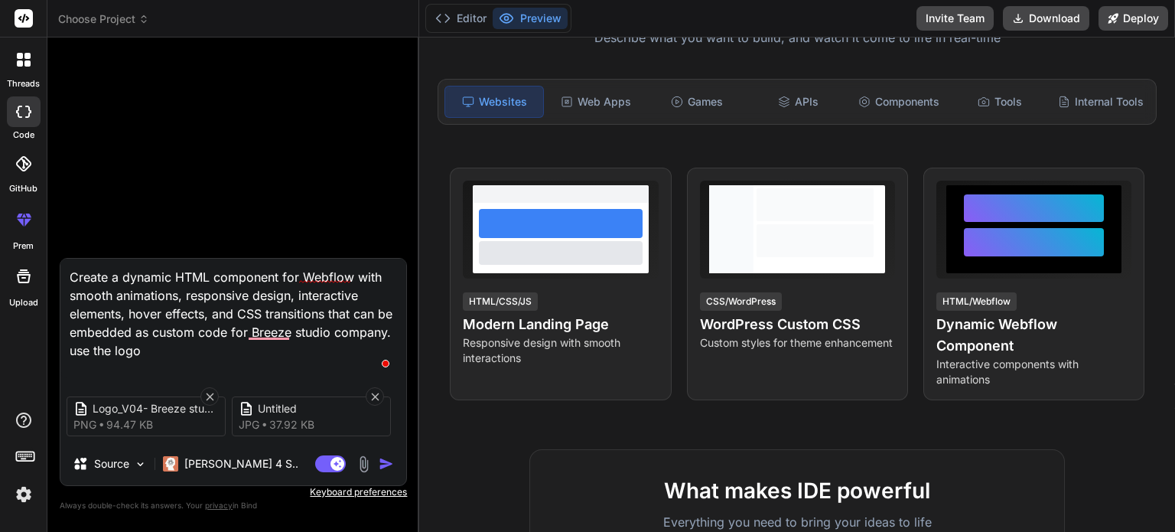
type textarea "x"
type textarea "Create a dynamic HTML component for Webflow with smooth animations, responsive …"
type textarea "x"
type textarea "Create a dynamic HTML component for Webflow with smooth animations, responsive …"
type textarea "x"
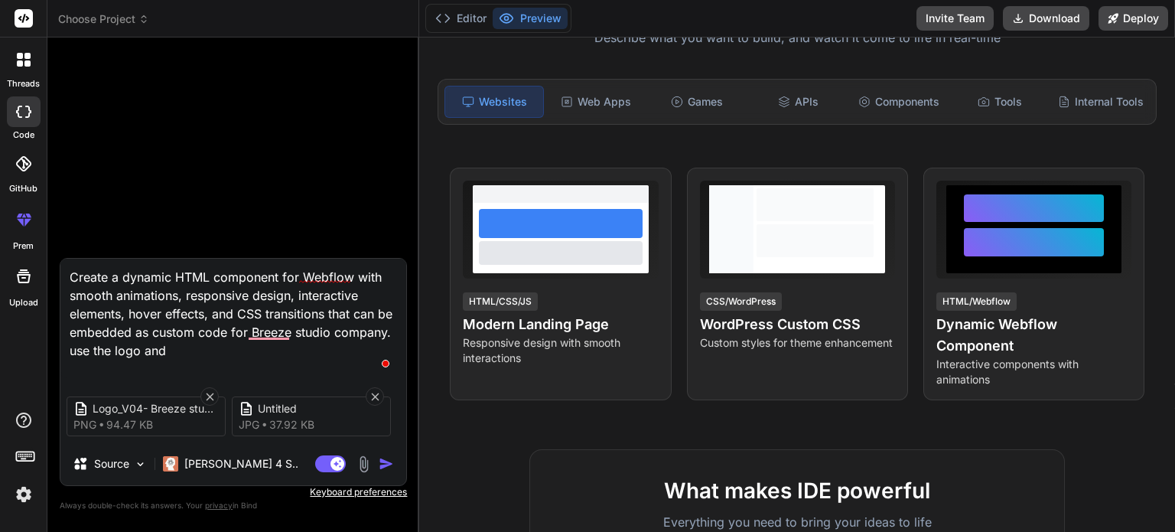
type textarea "Create a dynamic HTML component for Webflow with smooth animations, responsive …"
type textarea "x"
type textarea "Create a dynamic HTML component for Webflow with smooth animations, responsive …"
type textarea "x"
type textarea "Create a dynamic HTML component for Webflow with smooth animations, responsive …"
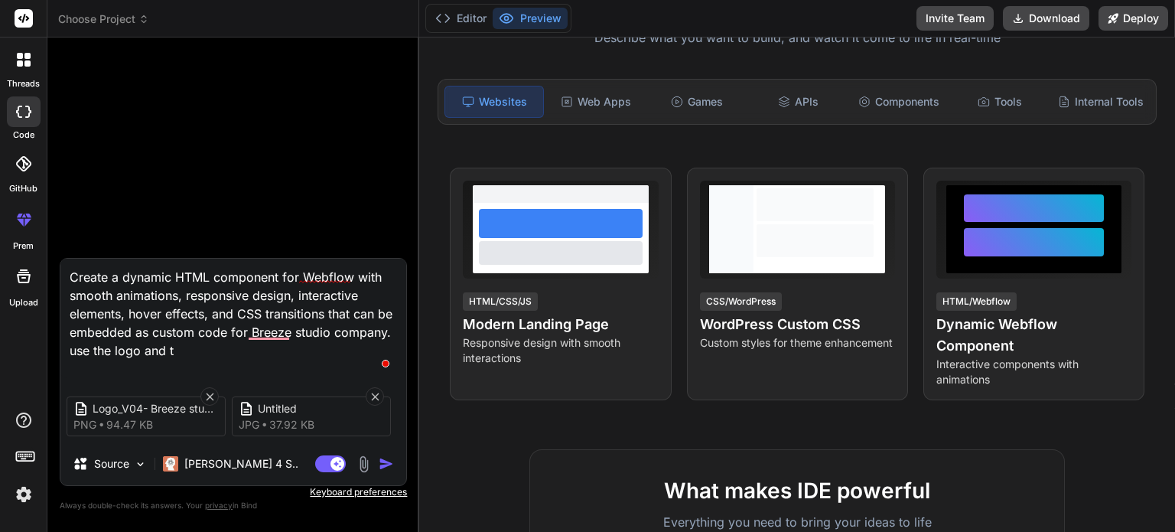
type textarea "x"
type textarea "Create a dynamic HTML component for Webflow with smooth animations, responsive …"
type textarea "x"
type textarea "Create a dynamic HTML component for Webflow with smooth animations, responsive …"
type textarea "x"
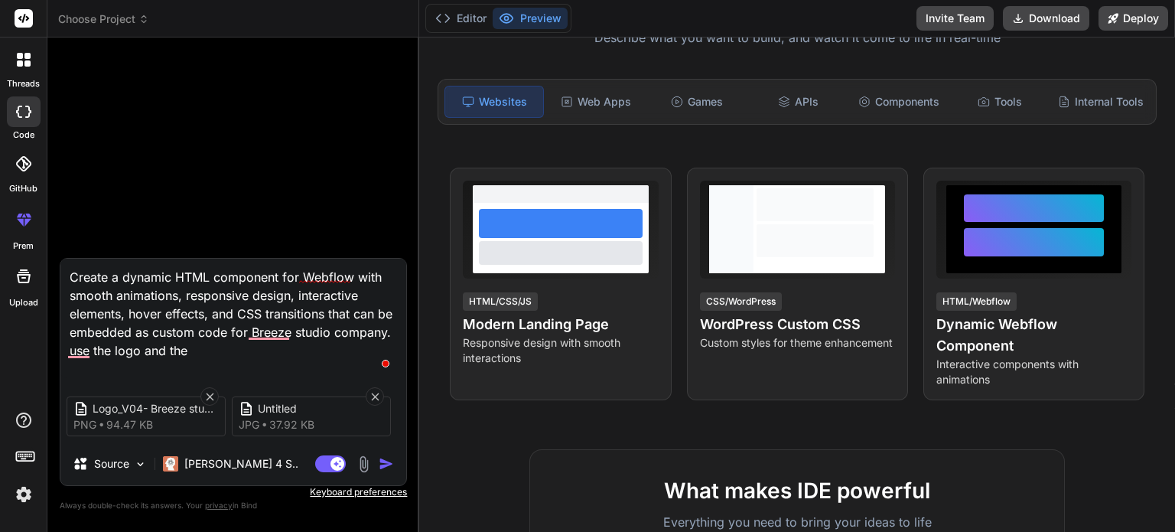
type textarea "Create a dynamic HTML component for Webflow with smooth animations, responsive …"
type textarea "x"
type textarea "Create a dynamic HTML component for Webflow with smooth animations, responsive …"
type textarea "x"
type textarea "Create a dynamic HTML component for Webflow with smooth animations, responsive …"
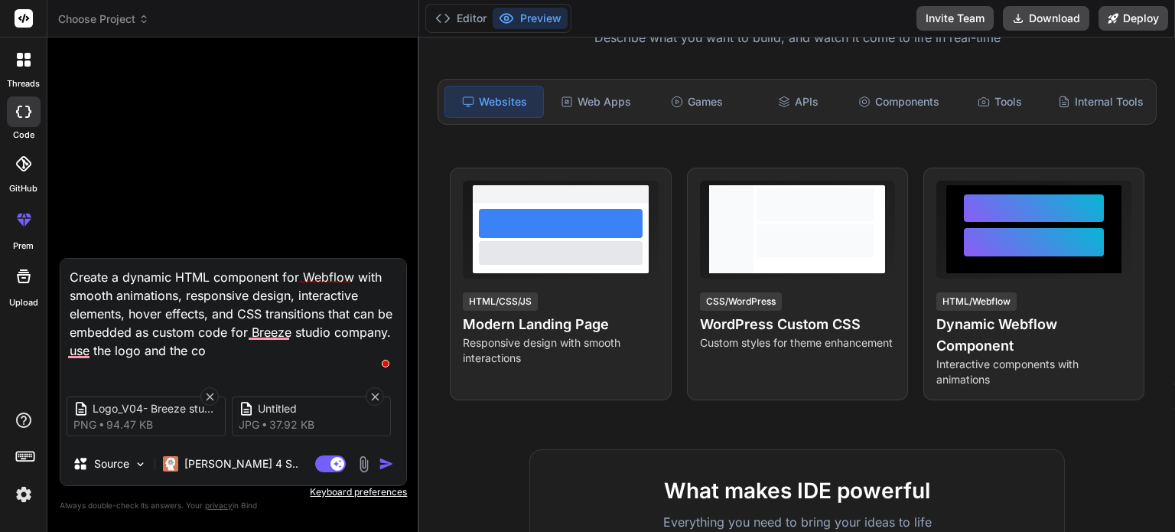
type textarea "x"
type textarea "Create a dynamic HTML component for Webflow with smooth animations, responsive …"
type textarea "x"
type textarea "Create a dynamic HTML component for Webflow with smooth animations, responsive …"
type textarea "x"
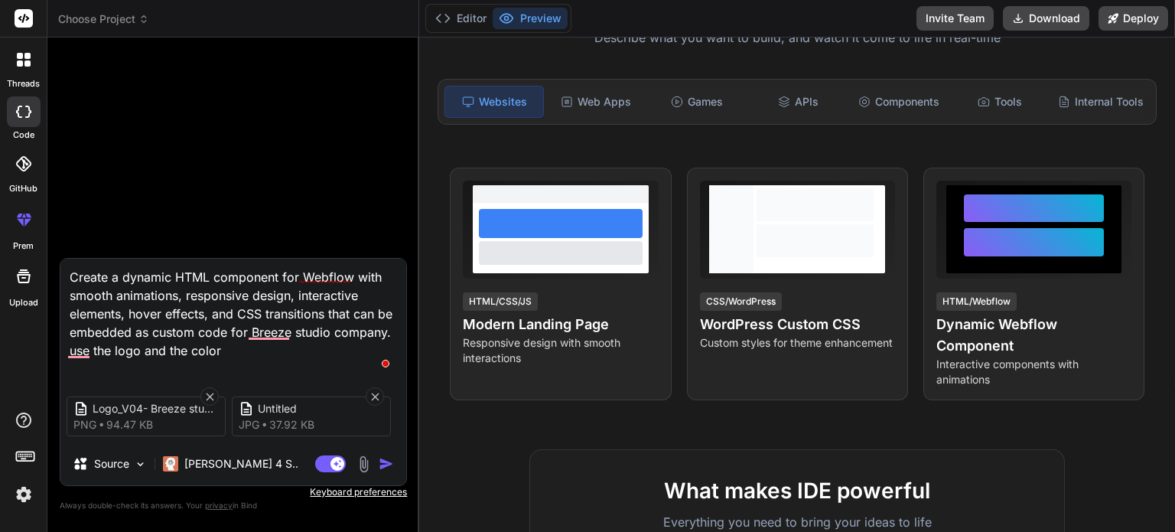
type textarea "Create a dynamic HTML component for Webflow with smooth animations, responsive …"
type textarea "x"
type textarea "Create a dynamic HTML component for Webflow with smooth animations, responsive …"
type textarea "x"
type textarea "Create a dynamic HTML component for Webflow with smooth animations, responsive …"
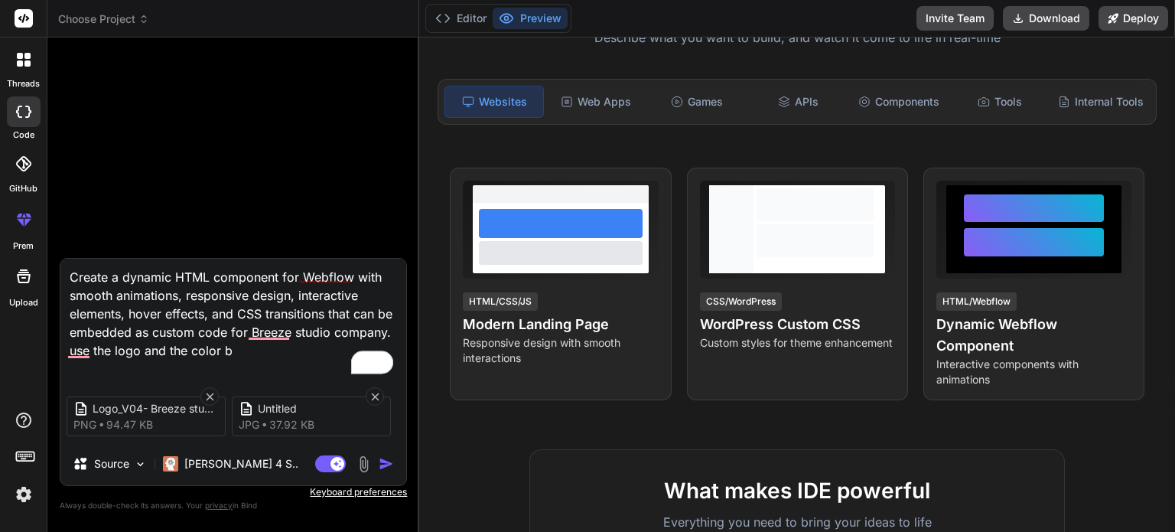
type textarea "x"
type textarea "Create a dynamic HTML component for Webflow with smooth animations, responsive …"
type textarea "x"
type textarea "Create a dynamic HTML component for Webflow with smooth animations, responsive …"
type textarea "x"
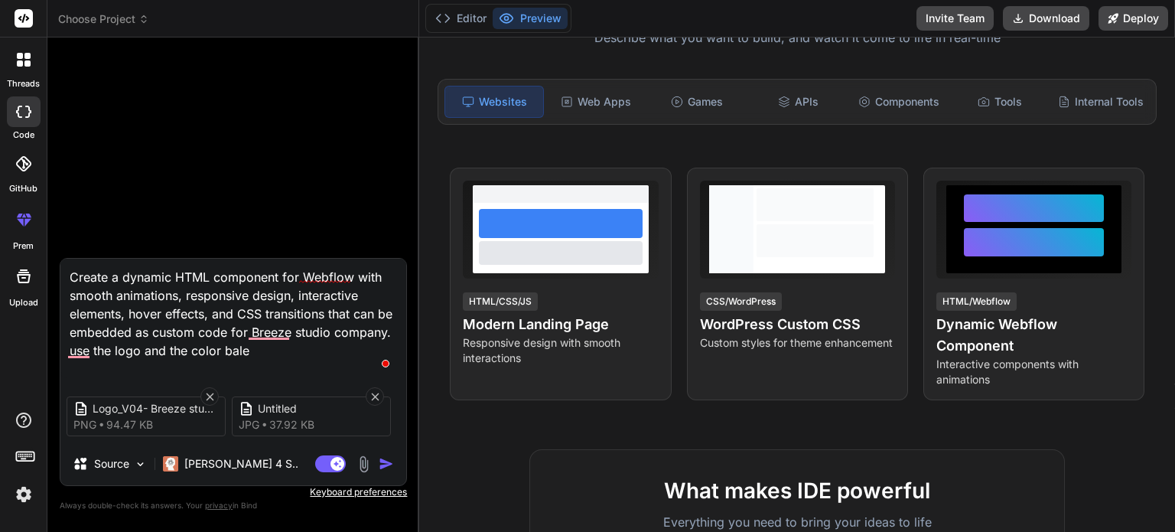
type textarea "Create a dynamic HTML component for Webflow with smooth animations, responsive …"
type textarea "x"
type textarea "Create a dynamic HTML component for Webflow with smooth animations, responsive …"
type textarea "x"
type textarea "Create a dynamic HTML component for Webflow with smooth animations, responsive …"
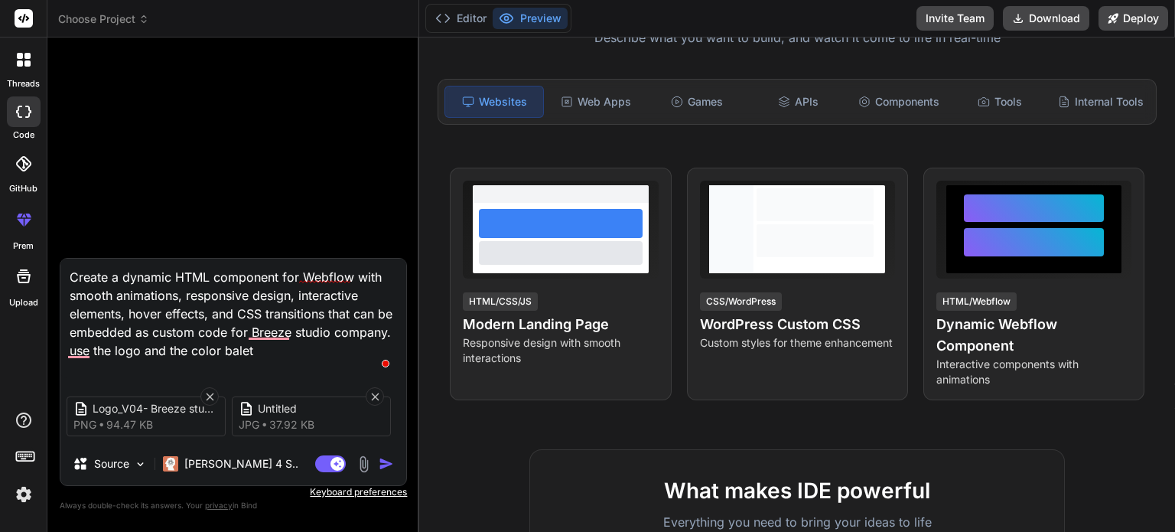
type textarea "x"
type textarea "Create a dynamic HTML component for Webflow with smooth animations, responsive …"
type textarea "x"
type textarea "Create a dynamic HTML component for Webflow with smooth animations, responsive …"
type textarea "x"
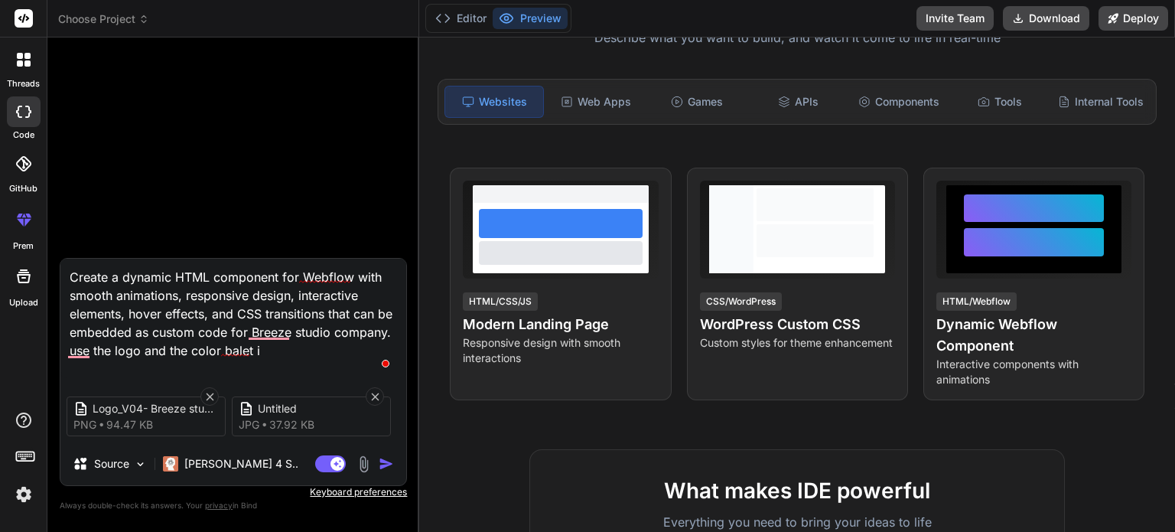
type textarea "Create a dynamic HTML component for Webflow with smooth animations, responsive …"
type textarea "x"
type textarea "Create a dynamic HTML component for Webflow with smooth animations, responsive …"
type textarea "x"
type textarea "Create a dynamic HTML component for Webflow with smooth animations, responsive …"
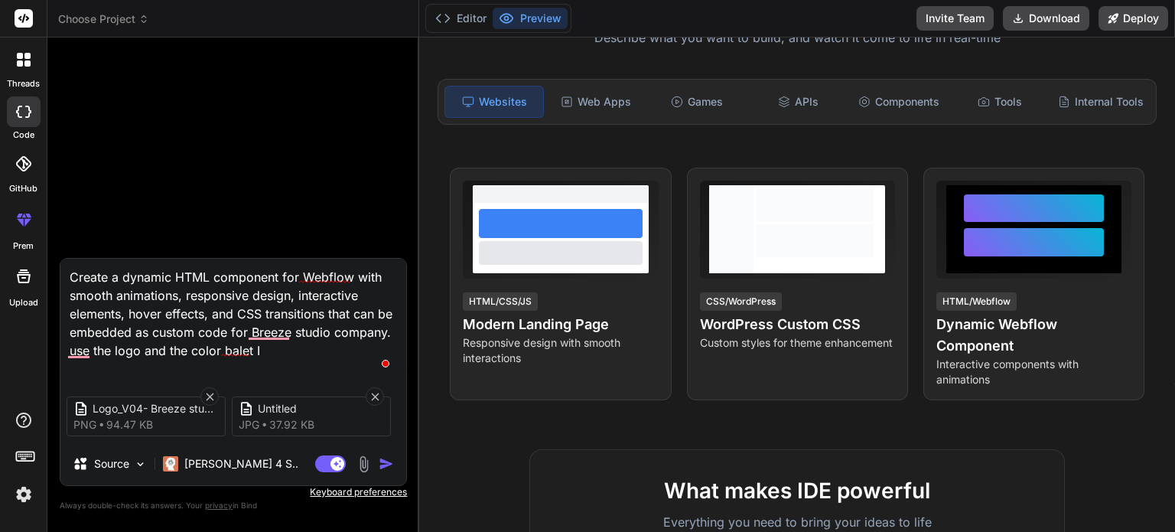
type textarea "x"
type textarea "Create a dynamic HTML component for Webflow with smooth animations, responsive …"
type textarea "x"
type textarea "Create a dynamic HTML component for Webflow with smooth animations, responsive …"
type textarea "x"
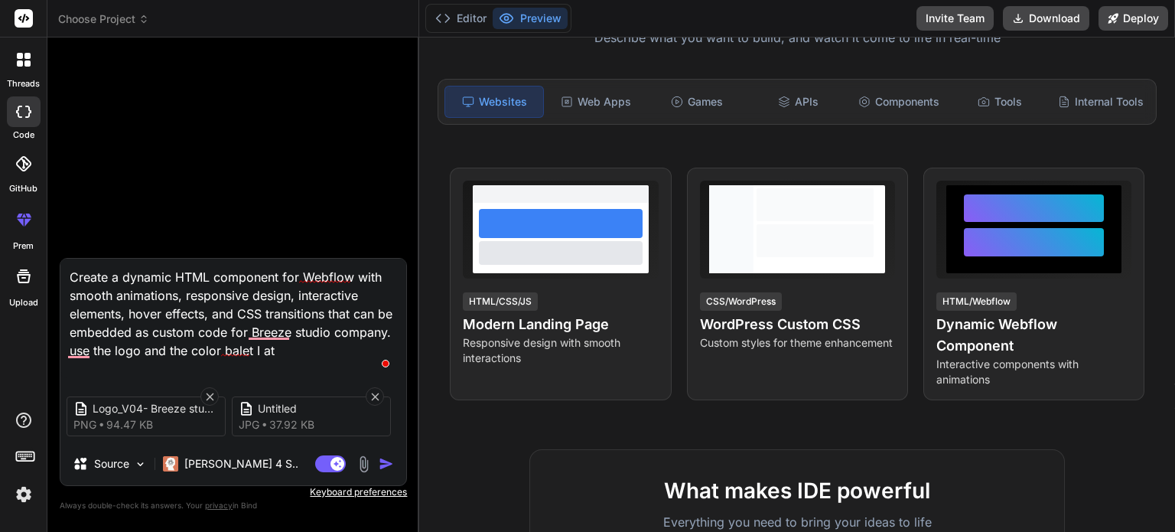
type textarea "Create a dynamic HTML component for Webflow with smooth animations, responsive …"
type textarea "x"
type textarea "Create a dynamic HTML component for Webflow with smooth animations, responsive …"
type textarea "x"
type textarea "Create a dynamic HTML component for Webflow with smooth animations, responsive …"
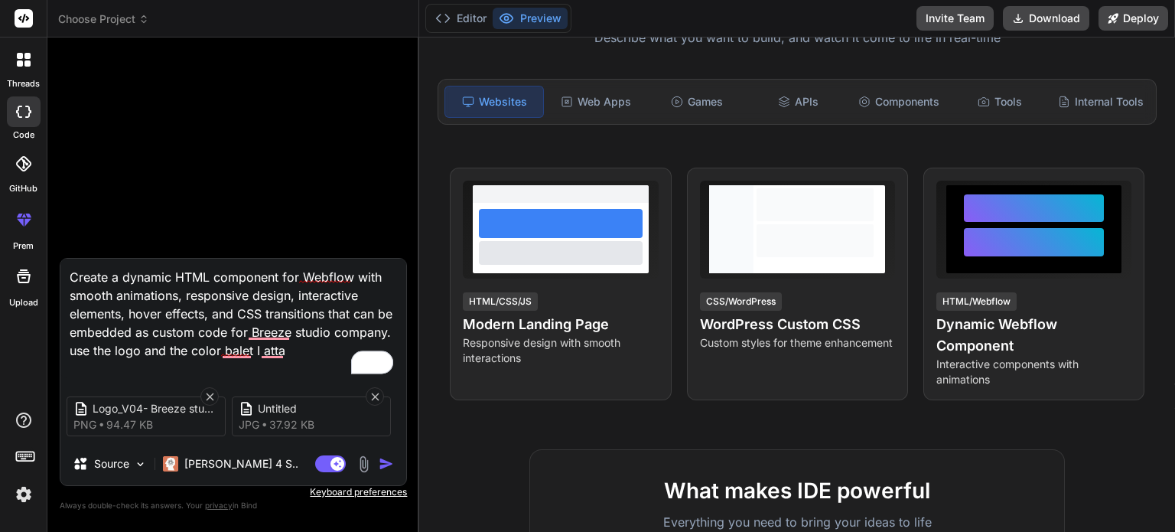
type textarea "x"
type textarea "Create a dynamic HTML component for Webflow with smooth animations, responsive …"
type textarea "x"
type textarea "Create a dynamic HTML component for Webflow with smooth animations, responsive …"
click at [341, 344] on textarea "Create a dynamic HTML component for Webflow with smooth animations, responsive …" at bounding box center [233, 318] width 346 height 119
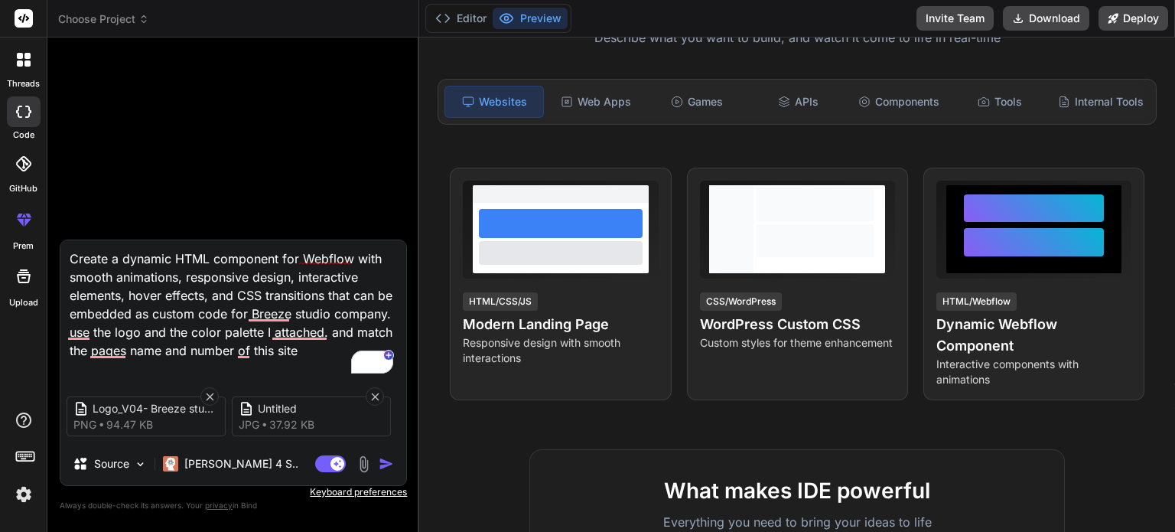
paste textarea "https://breeze-adv.com/"
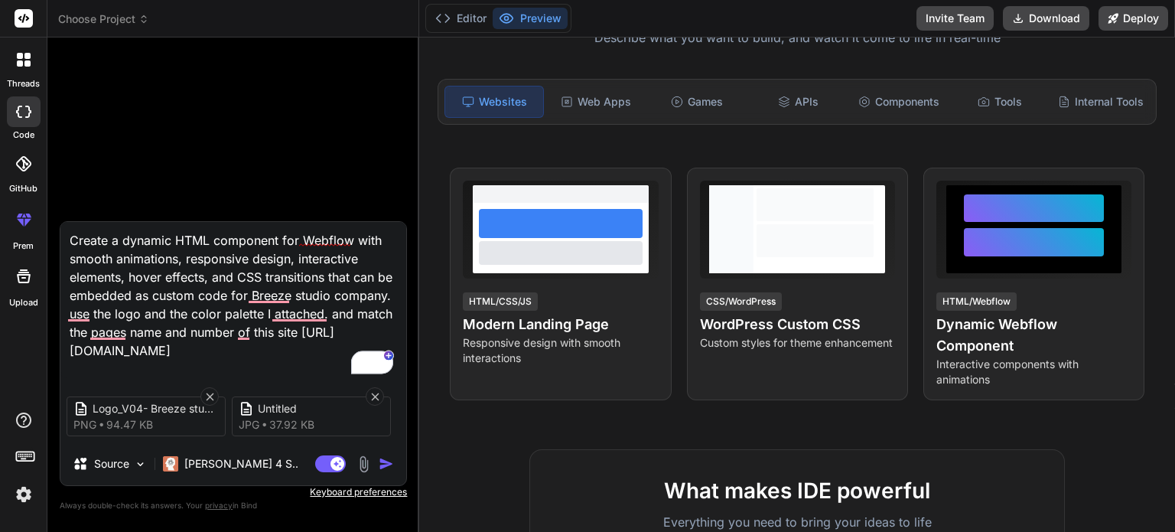
click at [386, 461] on img "button" at bounding box center [386, 463] width 15 height 15
